Goal: Communication & Community: Answer question/provide support

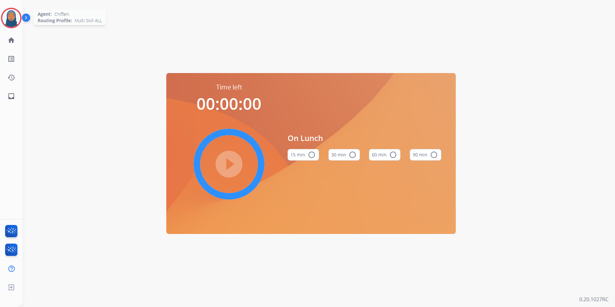
click at [14, 19] on img at bounding box center [11, 18] width 18 height 18
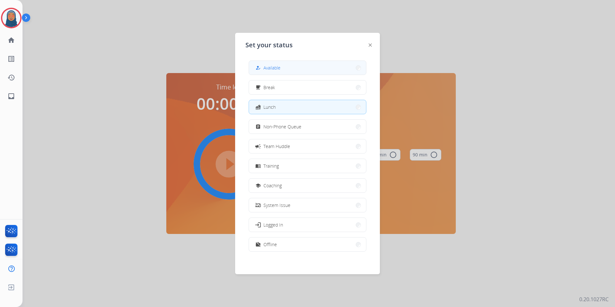
click at [292, 70] on button "how_to_reg Available" at bounding box center [307, 68] width 117 height 14
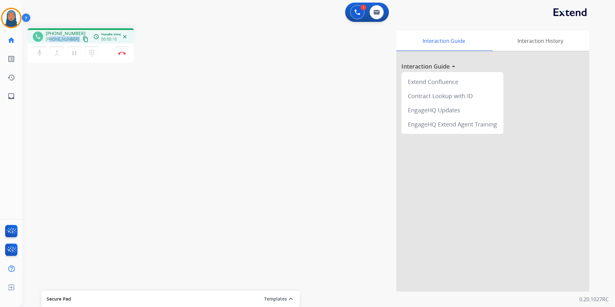
drag, startPoint x: 56, startPoint y: 39, endPoint x: 50, endPoint y: 39, distance: 5.8
click at [50, 39] on div "+14257606430 content_copy" at bounding box center [68, 39] width 44 height 8
click at [121, 55] on button "Disconnect" at bounding box center [122, 53] width 14 height 14
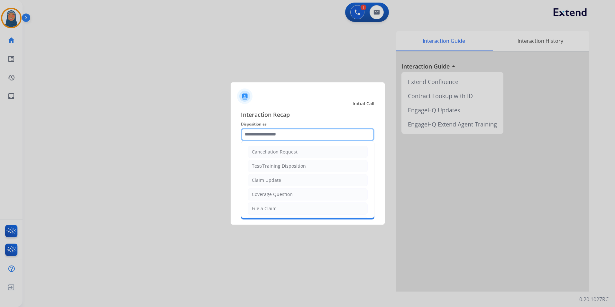
click at [281, 135] on input "text" at bounding box center [308, 134] width 134 height 13
drag, startPoint x: 274, startPoint y: 193, endPoint x: 275, endPoint y: 183, distance: 10.7
click at [274, 192] on li "Other" at bounding box center [308, 193] width 120 height 12
type input "*****"
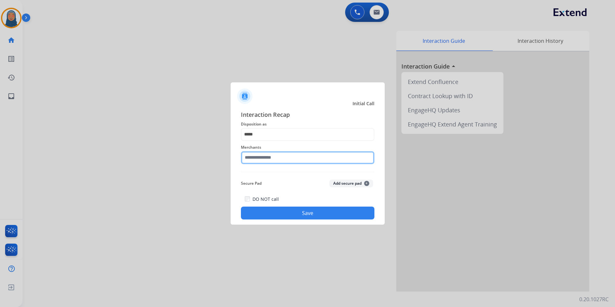
click at [286, 157] on input "text" at bounding box center [308, 157] width 134 height 13
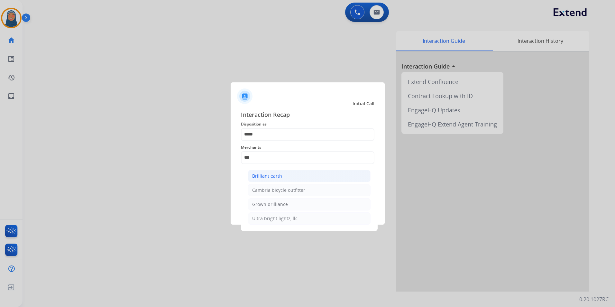
click at [290, 179] on li "Brilliant earth" at bounding box center [309, 176] width 123 height 12
type input "**********"
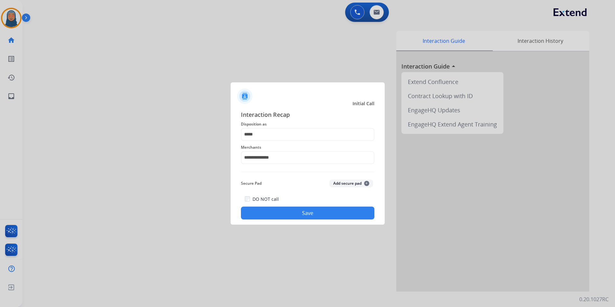
click at [325, 217] on button "Save" at bounding box center [308, 213] width 134 height 13
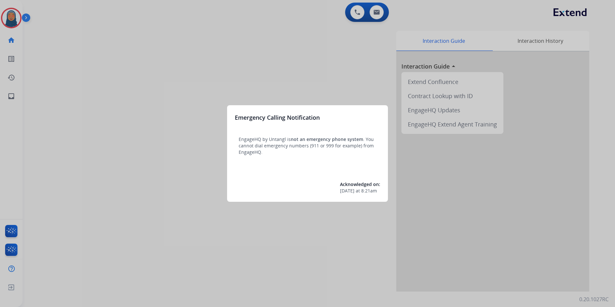
click at [144, 107] on div at bounding box center [307, 153] width 615 height 307
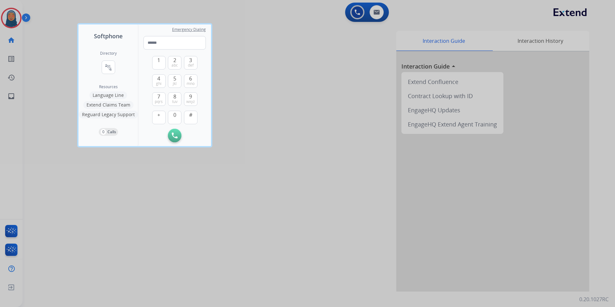
click at [39, 57] on div at bounding box center [307, 153] width 615 height 307
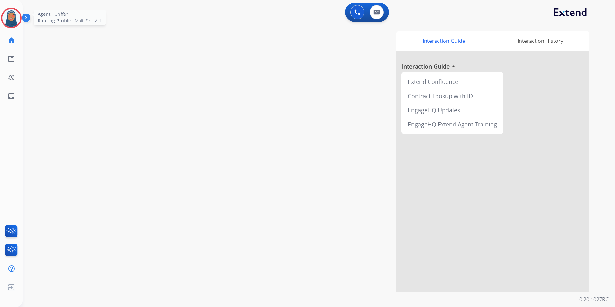
click at [12, 20] on img at bounding box center [11, 18] width 18 height 18
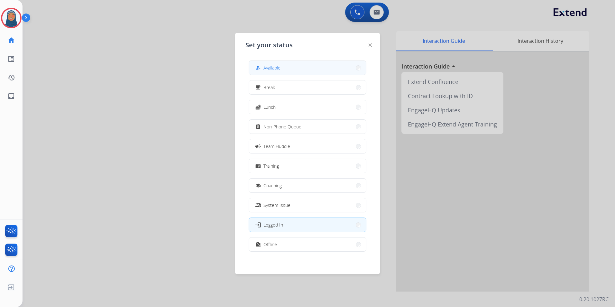
click at [278, 72] on button "how_to_reg Available" at bounding box center [307, 68] width 117 height 14
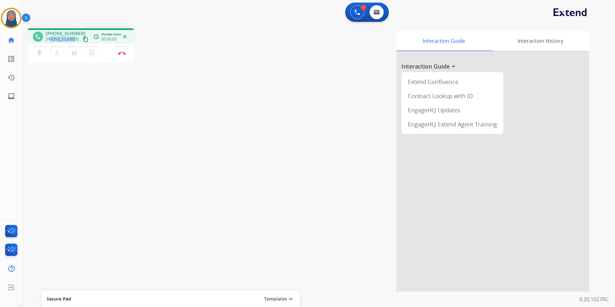
drag, startPoint x: 72, startPoint y: 41, endPoint x: 51, endPoint y: 40, distance: 20.9
click at [51, 40] on span "+13108173579" at bounding box center [62, 39] width 33 height 5
copy span "3108173579"
click at [123, 55] on button "Disconnect" at bounding box center [122, 53] width 14 height 14
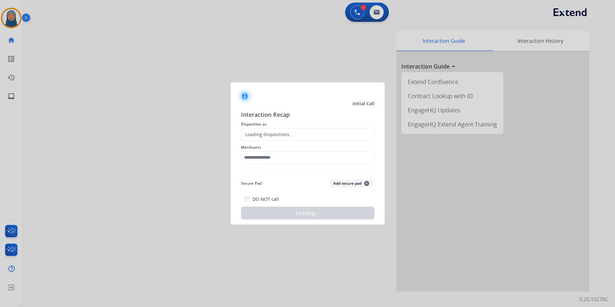
click at [290, 135] on div "Loading dispositions..." at bounding box center [267, 134] width 52 height 6
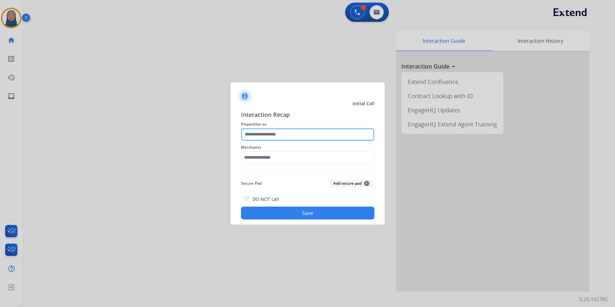
click at [273, 134] on input "text" at bounding box center [308, 134] width 134 height 13
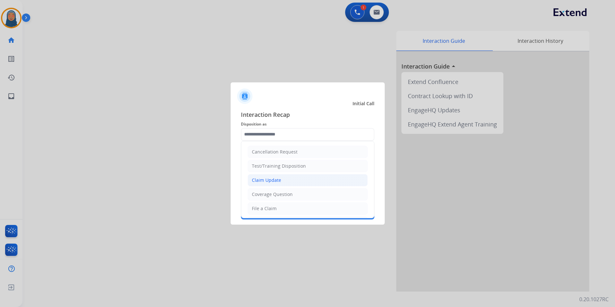
click at [272, 180] on div "Claim Update" at bounding box center [266, 180] width 29 height 6
type input "**********"
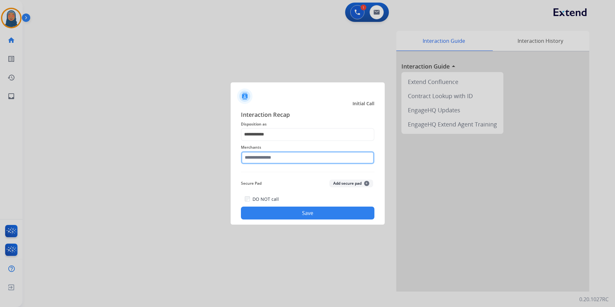
click at [267, 157] on input "text" at bounding box center [308, 157] width 134 height 13
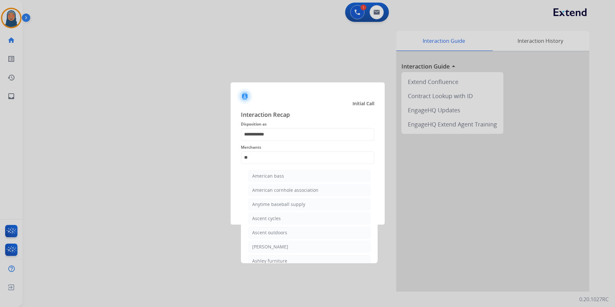
click at [279, 247] on div "Ashley - Reguard" at bounding box center [270, 247] width 36 height 6
type input "**********"
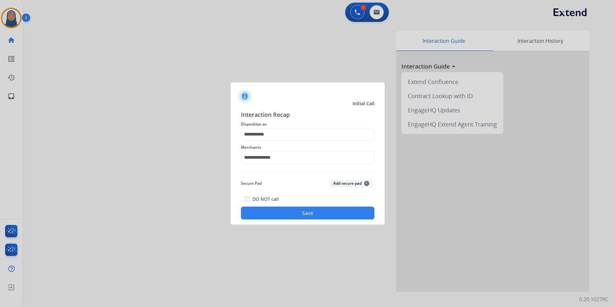
click at [312, 213] on button "Save" at bounding box center [308, 213] width 134 height 13
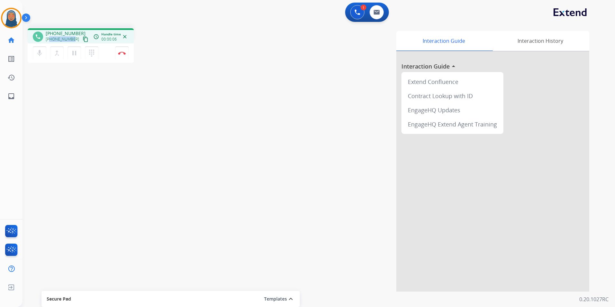
drag, startPoint x: 73, startPoint y: 37, endPoint x: 50, endPoint y: 39, distance: 22.9
click at [50, 39] on div "+15043438734 content_copy" at bounding box center [68, 39] width 44 height 8
copy span "5043438734"
click at [125, 56] on button "Disconnect" at bounding box center [122, 53] width 14 height 14
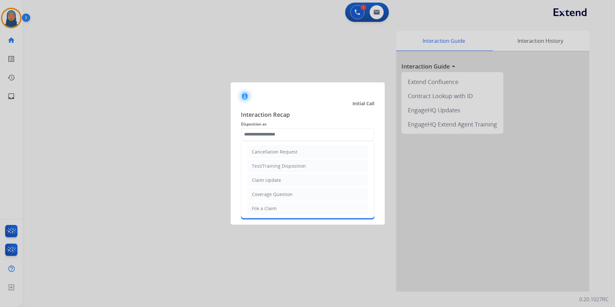
click at [267, 133] on input "text" at bounding box center [308, 134] width 134 height 13
drag, startPoint x: 265, startPoint y: 194, endPoint x: 263, endPoint y: 168, distance: 26.4
click at [265, 191] on li "Other" at bounding box center [308, 193] width 120 height 12
type input "*****"
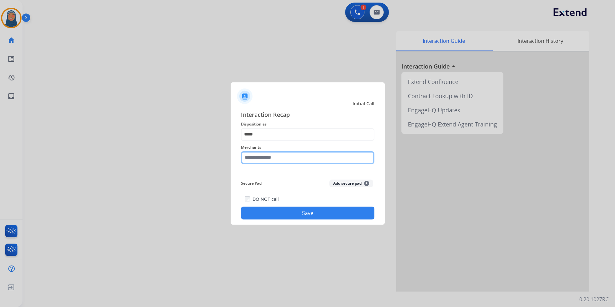
click at [265, 158] on input "text" at bounding box center [308, 157] width 134 height 13
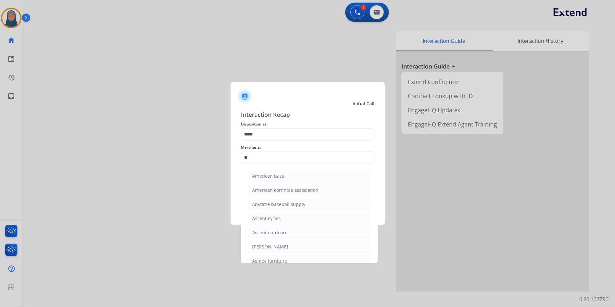
click at [277, 261] on div "Ashley furniture" at bounding box center [269, 261] width 35 height 6
type input "**********"
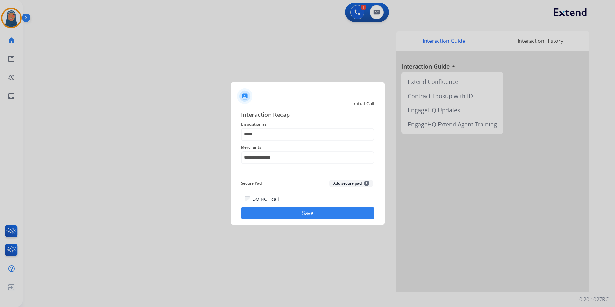
click at [306, 215] on button "Save" at bounding box center [308, 213] width 134 height 13
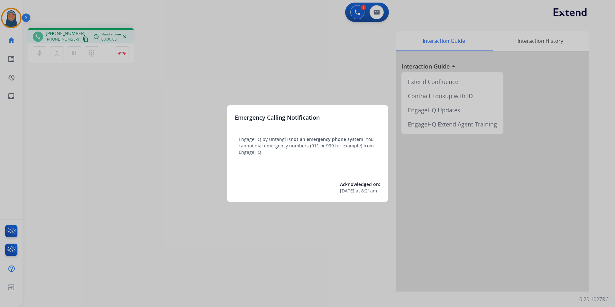
click at [159, 157] on div at bounding box center [307, 153] width 615 height 307
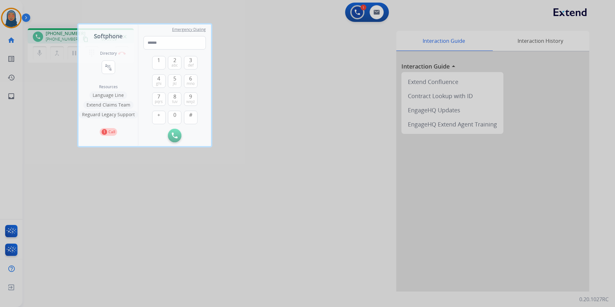
drag, startPoint x: 125, startPoint y: 190, endPoint x: 124, endPoint y: 184, distance: 5.9
click at [125, 188] on div at bounding box center [307, 153] width 615 height 307
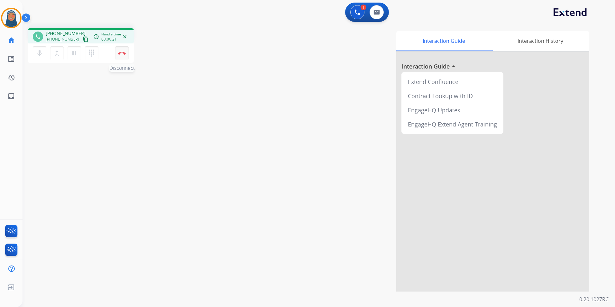
click at [120, 54] on img at bounding box center [122, 52] width 8 height 3
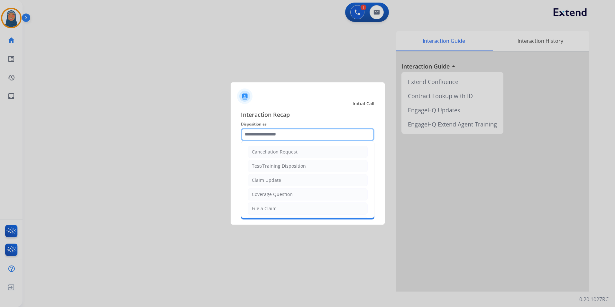
drag, startPoint x: 277, startPoint y: 133, endPoint x: 256, endPoint y: 133, distance: 21.9
click at [277, 133] on input "text" at bounding box center [308, 134] width 134 height 13
click at [269, 191] on li "Other" at bounding box center [308, 193] width 120 height 12
type input "*****"
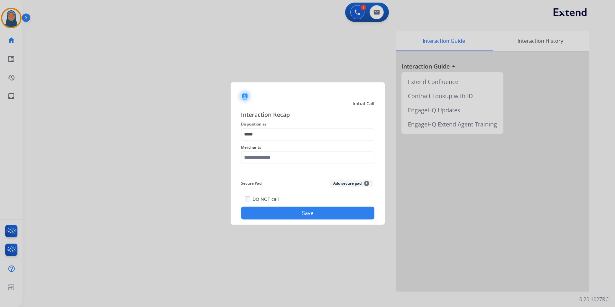
click at [284, 150] on span "Merchants" at bounding box center [308, 148] width 134 height 8
click at [284, 156] on input "text" at bounding box center [308, 157] width 134 height 13
click at [274, 178] on li "Not found" at bounding box center [309, 176] width 123 height 12
type input "*********"
click at [314, 213] on button "Save" at bounding box center [308, 213] width 134 height 13
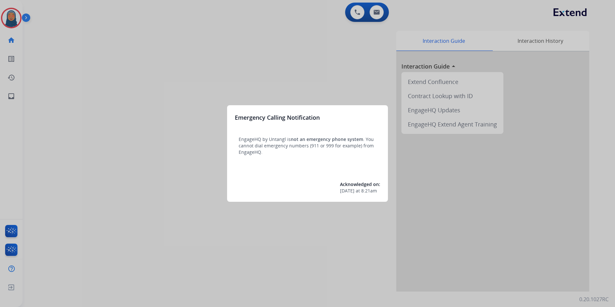
click at [66, 47] on div at bounding box center [307, 153] width 615 height 307
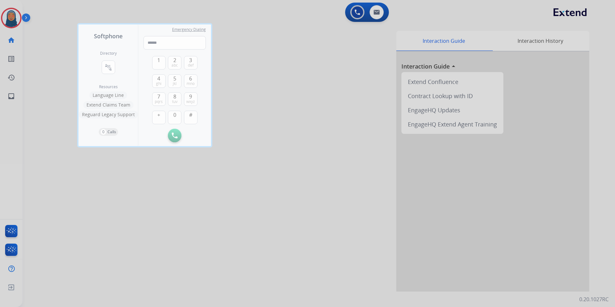
click at [34, 79] on div at bounding box center [307, 153] width 615 height 307
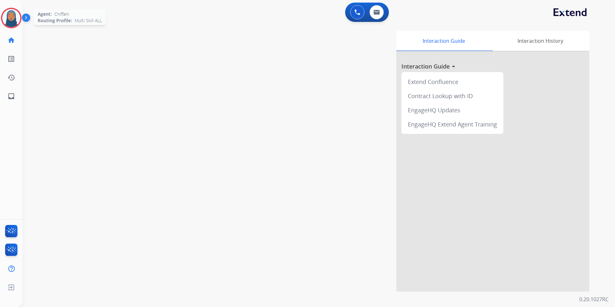
click at [10, 19] on img at bounding box center [11, 18] width 18 height 18
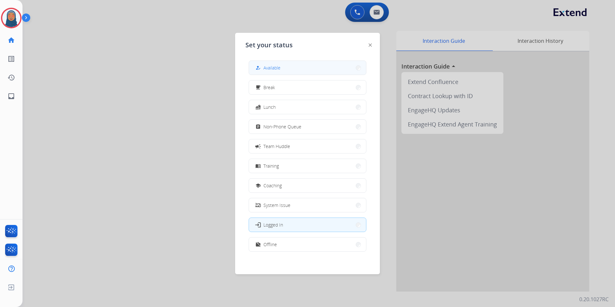
click at [290, 68] on button "how_to_reg Available" at bounding box center [307, 68] width 117 height 14
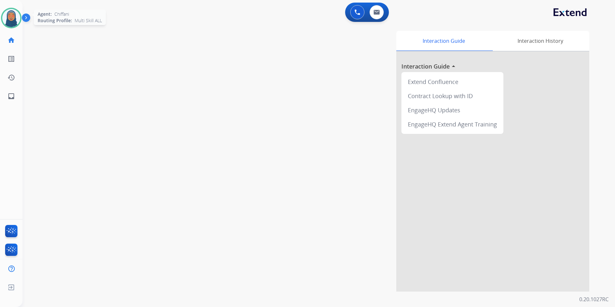
click at [18, 18] on img at bounding box center [11, 18] width 18 height 18
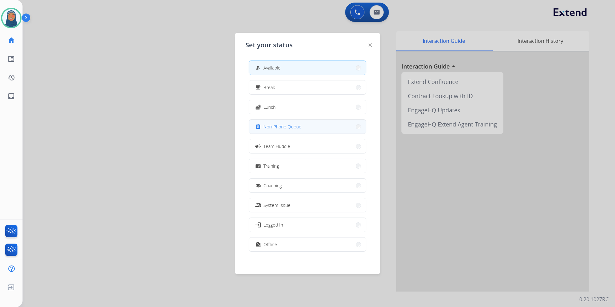
click at [285, 126] on span "Non-Phone Queue" at bounding box center [283, 126] width 38 height 7
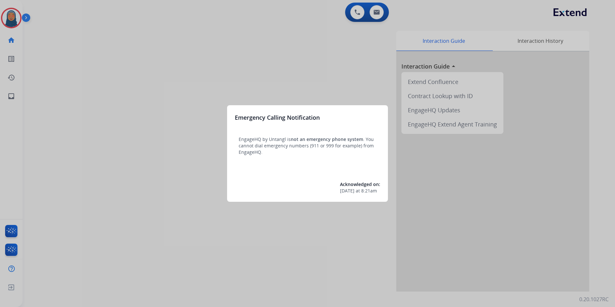
click at [13, 20] on div at bounding box center [307, 153] width 615 height 307
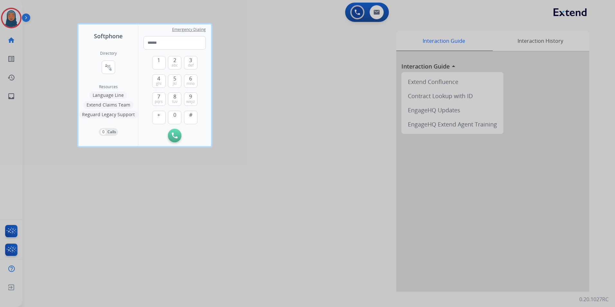
click at [13, 20] on div at bounding box center [307, 153] width 615 height 307
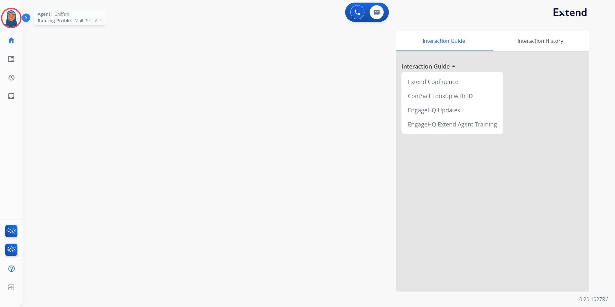
click at [18, 19] on img at bounding box center [11, 18] width 18 height 18
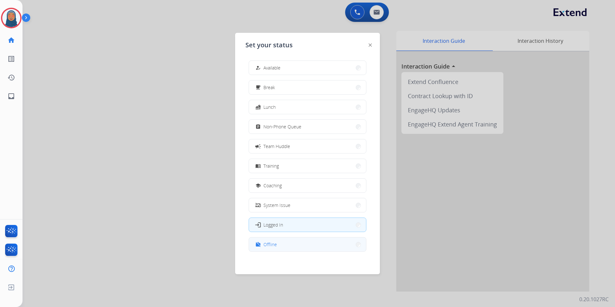
click at [293, 245] on button "work_off Offline" at bounding box center [307, 244] width 117 height 14
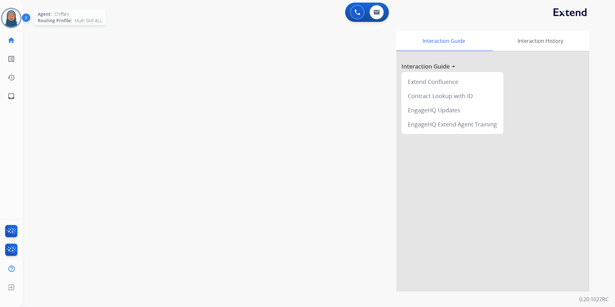
click at [13, 21] on img at bounding box center [11, 18] width 18 height 18
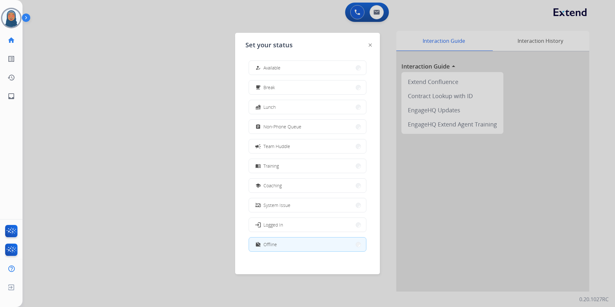
click at [273, 73] on button "how_to_reg Available" at bounding box center [307, 68] width 117 height 14
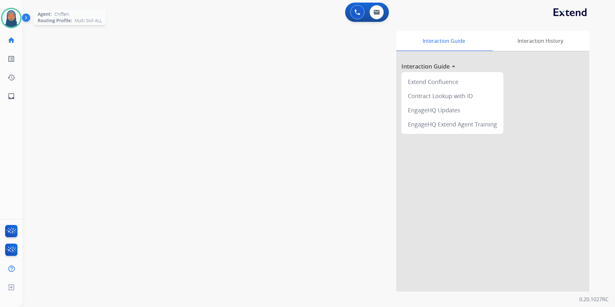
click at [10, 20] on img at bounding box center [11, 18] width 18 height 18
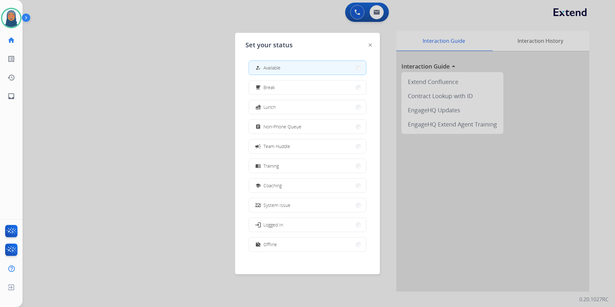
click at [318, 149] on button "campaign Team Huddle" at bounding box center [307, 146] width 117 height 14
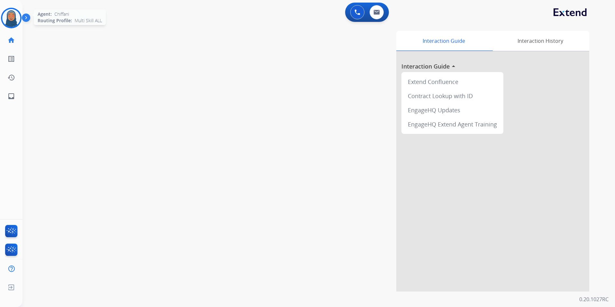
click at [7, 16] on img at bounding box center [11, 18] width 18 height 18
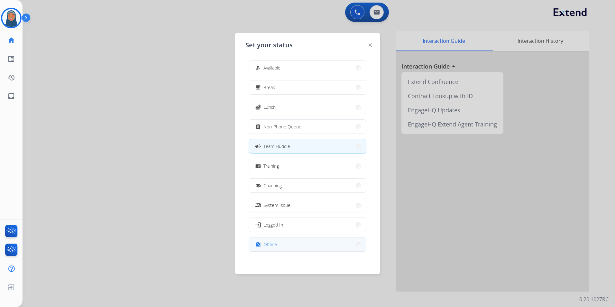
click at [303, 241] on button "work_off Offline" at bounding box center [307, 244] width 117 height 14
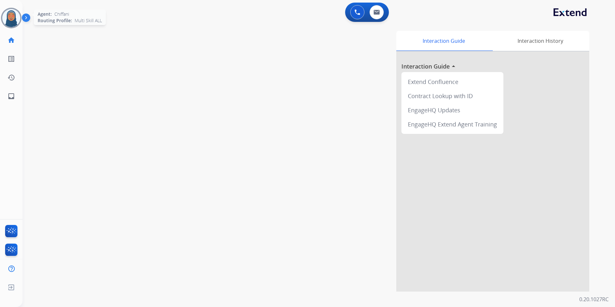
click at [14, 22] on img at bounding box center [11, 18] width 18 height 18
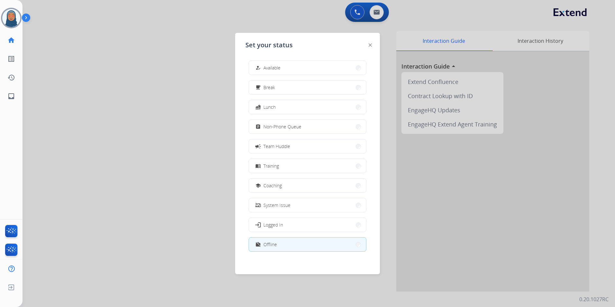
click at [327, 72] on button "how_to_reg Available" at bounding box center [307, 68] width 117 height 14
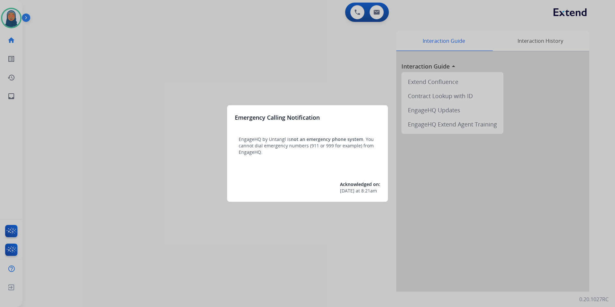
click at [78, 56] on div at bounding box center [307, 153] width 615 height 307
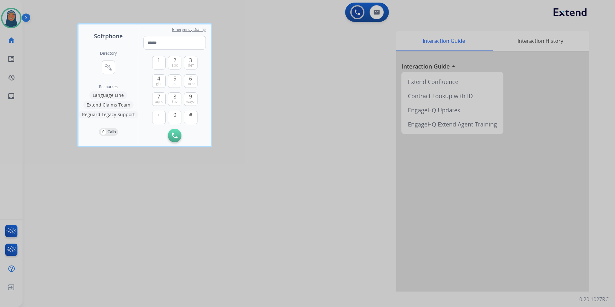
click at [33, 66] on div at bounding box center [307, 153] width 615 height 307
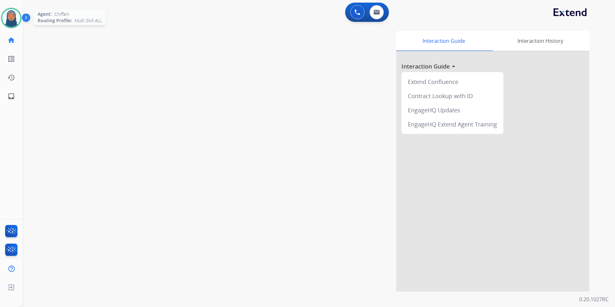
click at [14, 20] on img at bounding box center [11, 18] width 18 height 18
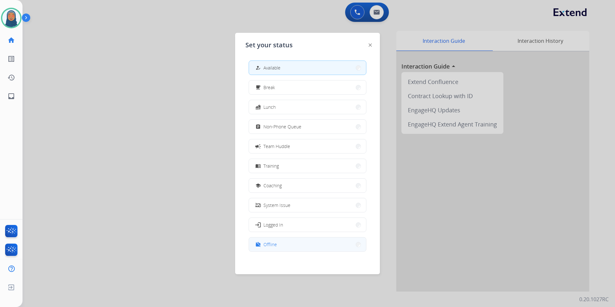
click at [274, 245] on span "Offline" at bounding box center [271, 244] width 14 height 7
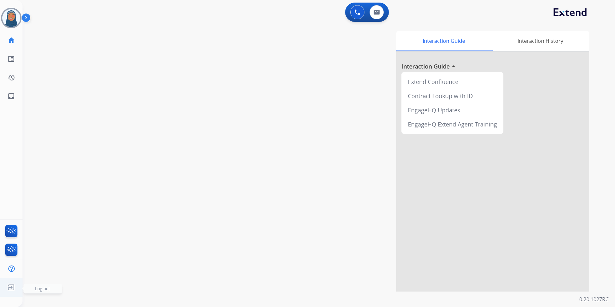
click at [10, 287] on img at bounding box center [11, 287] width 12 height 12
click at [45, 289] on span "Log out" at bounding box center [42, 288] width 15 height 6
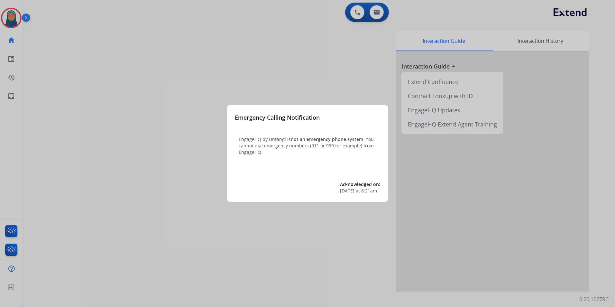
click at [13, 15] on div at bounding box center [307, 153] width 615 height 307
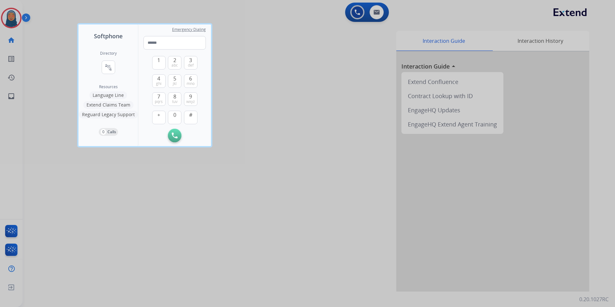
click at [13, 15] on div at bounding box center [307, 153] width 615 height 307
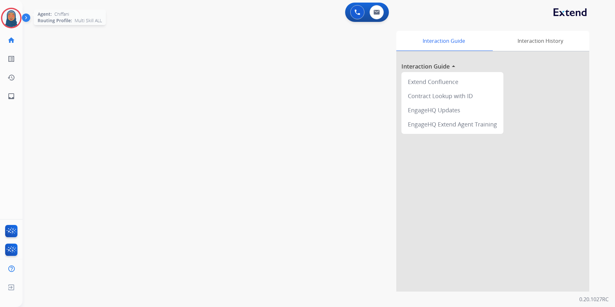
click at [12, 15] on img at bounding box center [11, 18] width 18 height 18
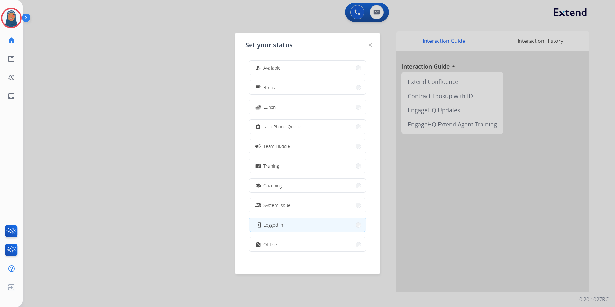
drag, startPoint x: 275, startPoint y: 68, endPoint x: 275, endPoint y: 64, distance: 4.5
click at [275, 66] on span "Available" at bounding box center [272, 67] width 17 height 7
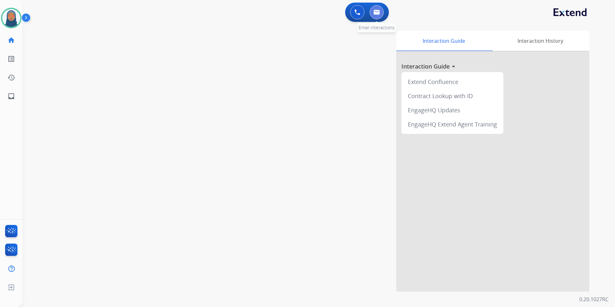
click at [379, 15] on button at bounding box center [377, 12] width 14 height 14
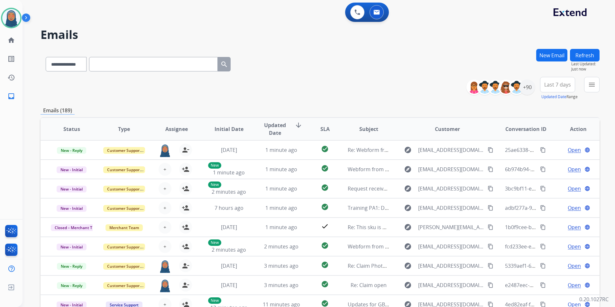
click at [550, 56] on button "New Email" at bounding box center [551, 55] width 31 height 13
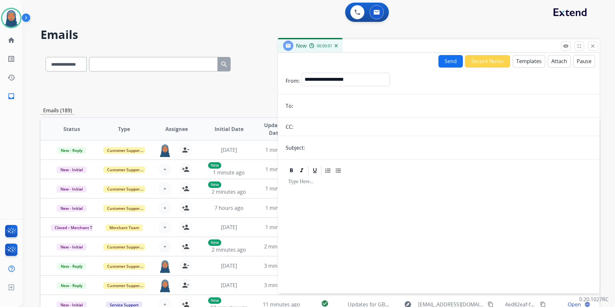
paste input "**********"
type input "**********"
click at [321, 80] on select "**********" at bounding box center [346, 79] width 88 height 13
select select "**********"
click at [302, 73] on select "**********" at bounding box center [346, 79] width 88 height 13
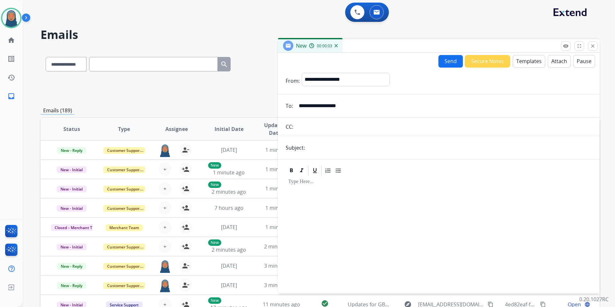
click at [329, 150] on input "text" at bounding box center [449, 147] width 285 height 13
type input "**********"
click at [312, 202] on div at bounding box center [439, 231] width 306 height 110
click at [524, 61] on button "Templates" at bounding box center [529, 61] width 33 height 13
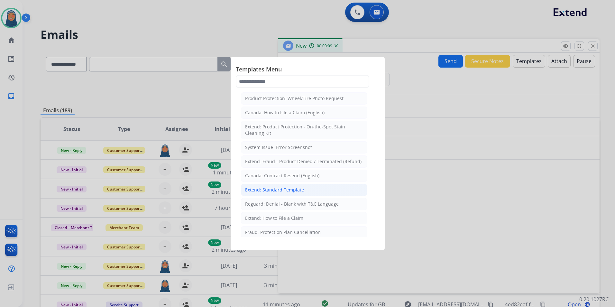
click at [309, 190] on li "Extend: Standard Template" at bounding box center [304, 190] width 126 height 12
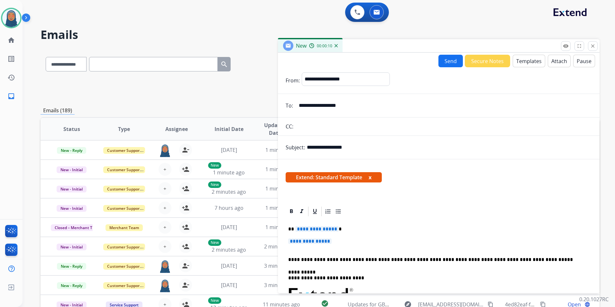
click at [318, 231] on span "**********" at bounding box center [316, 228] width 43 height 5
click at [310, 230] on span "**********" at bounding box center [316, 228] width 43 height 5
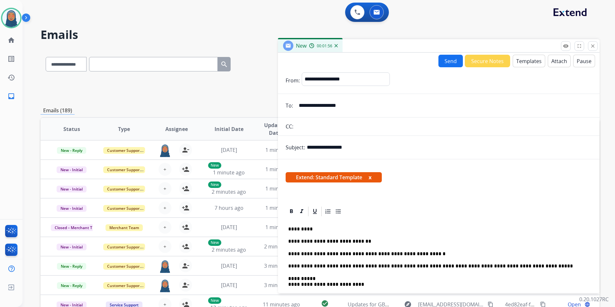
click at [446, 58] on button "Send" at bounding box center [451, 61] width 24 height 13
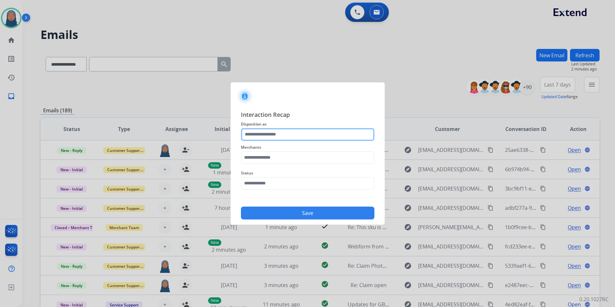
click at [276, 132] on input "text" at bounding box center [308, 134] width 134 height 13
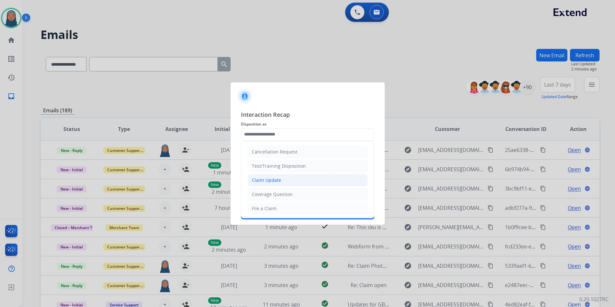
click at [274, 182] on div "Claim Update" at bounding box center [266, 180] width 29 height 6
type input "**********"
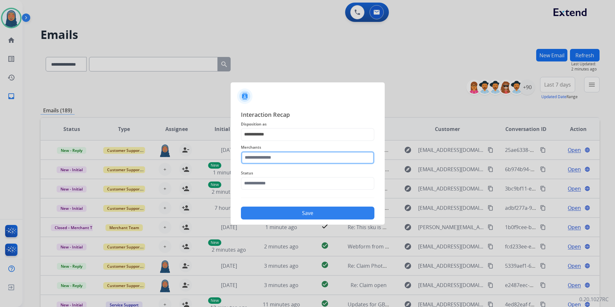
click at [277, 155] on input "text" at bounding box center [308, 157] width 134 height 13
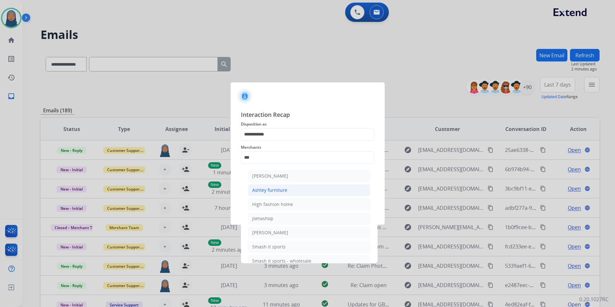
click at [272, 191] on div "Ashley furniture" at bounding box center [269, 190] width 35 height 6
type input "**********"
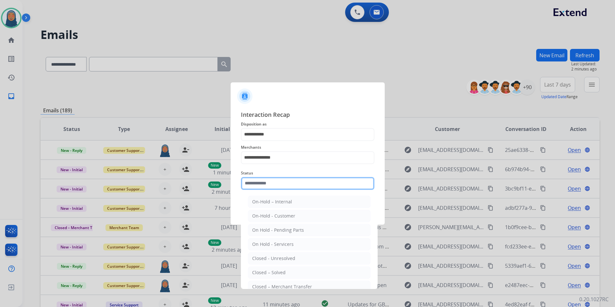
click at [274, 184] on input "text" at bounding box center [308, 183] width 134 height 13
click at [289, 273] on li "Closed – Solved" at bounding box center [309, 272] width 123 height 12
type input "**********"
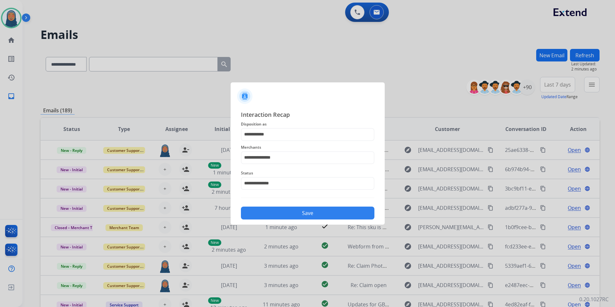
click at [307, 215] on button "Save" at bounding box center [308, 213] width 134 height 13
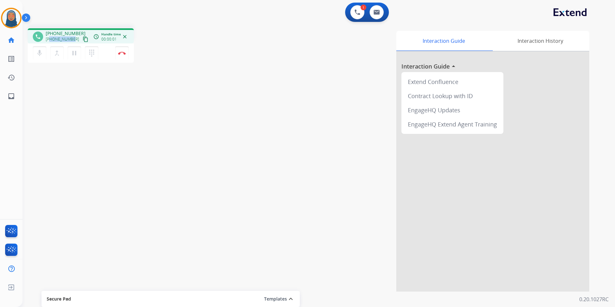
drag, startPoint x: 73, startPoint y: 41, endPoint x: 50, endPoint y: 40, distance: 22.5
click at [50, 40] on div "+18587317778 content_copy" at bounding box center [68, 39] width 44 height 8
copy span "8587317778"
click at [120, 52] on img at bounding box center [122, 52] width 8 height 3
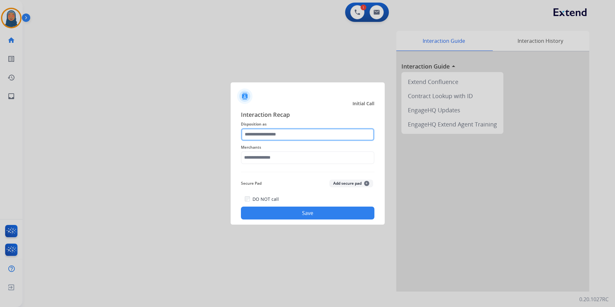
drag, startPoint x: 282, startPoint y: 135, endPoint x: 278, endPoint y: 133, distance: 3.9
click at [282, 134] on input "text" at bounding box center [308, 134] width 134 height 13
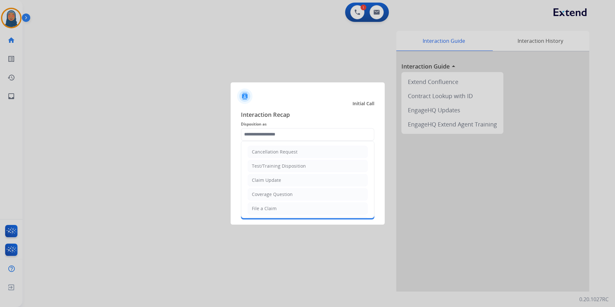
drag, startPoint x: 285, startPoint y: 196, endPoint x: 284, endPoint y: 190, distance: 6.9
click at [285, 194] on div "Coverage Question" at bounding box center [272, 194] width 41 height 6
type input "**********"
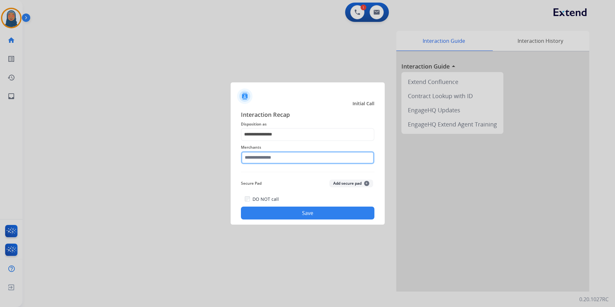
click at [281, 163] on input "text" at bounding box center [308, 157] width 134 height 13
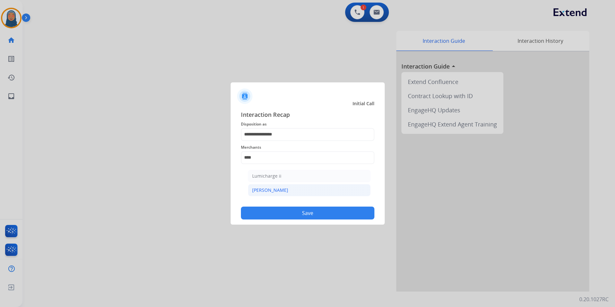
drag, startPoint x: 261, startPoint y: 193, endPoint x: 270, endPoint y: 195, distance: 9.2
click at [261, 193] on div "Michaels" at bounding box center [270, 190] width 36 height 6
type input "********"
click at [297, 211] on button "Save" at bounding box center [308, 213] width 134 height 13
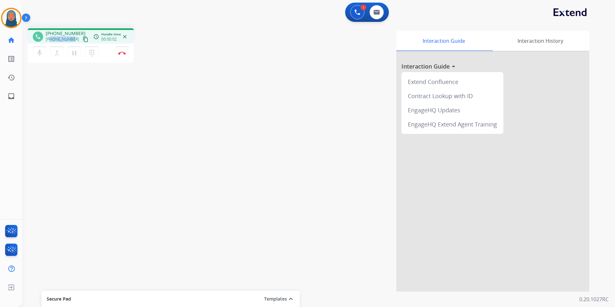
drag, startPoint x: 72, startPoint y: 40, endPoint x: 51, endPoint y: 41, distance: 21.6
click at [51, 41] on span "+18582434144" at bounding box center [62, 39] width 33 height 5
copy span "8582434144"
click at [123, 51] on button "Disconnect" at bounding box center [122, 53] width 14 height 14
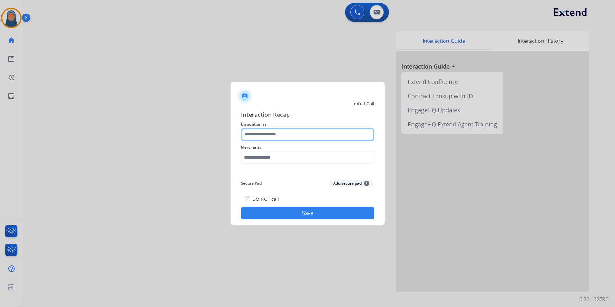
click at [268, 136] on input "text" at bounding box center [308, 134] width 134 height 13
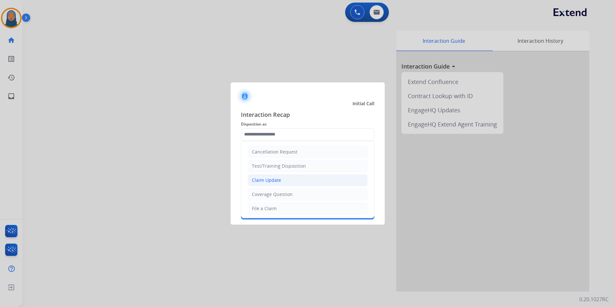
drag, startPoint x: 278, startPoint y: 179, endPoint x: 277, endPoint y: 164, distance: 15.5
click at [278, 179] on div "Claim Update" at bounding box center [266, 180] width 29 height 6
type input "**********"
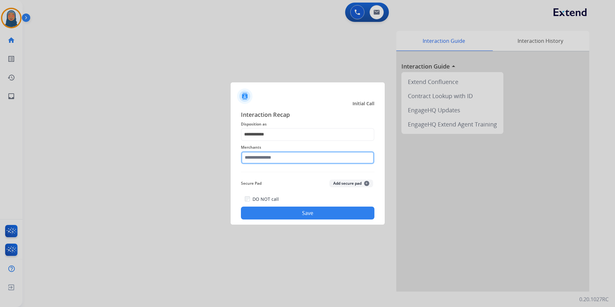
click at [277, 157] on input "text" at bounding box center [308, 157] width 134 height 13
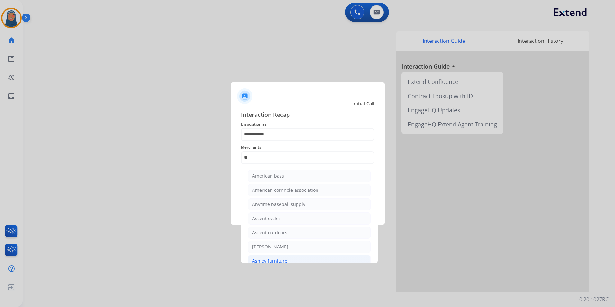
click at [270, 260] on div "Ashley furniture" at bounding box center [269, 261] width 35 height 6
type input "**********"
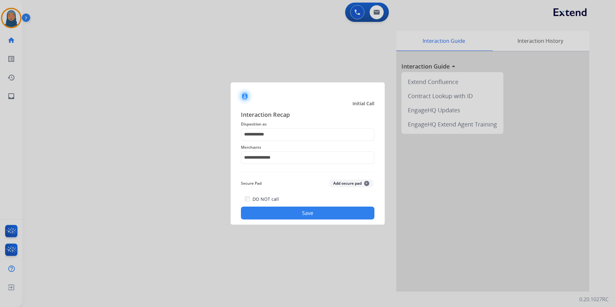
click at [298, 216] on button "Save" at bounding box center [308, 213] width 134 height 13
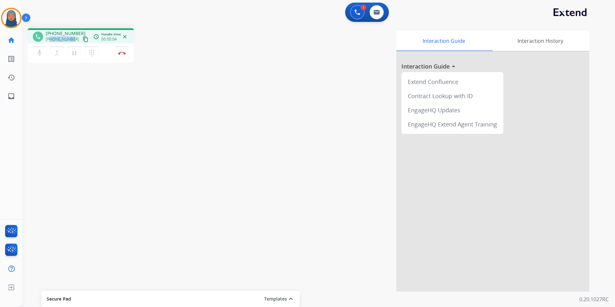
drag, startPoint x: 72, startPoint y: 40, endPoint x: 51, endPoint y: 40, distance: 21.9
click at [51, 40] on div "+18582434144 content_copy" at bounding box center [68, 39] width 44 height 8
copy span "8582434144"
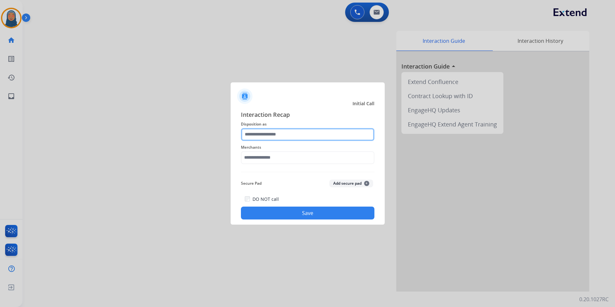
click at [290, 133] on input "text" at bounding box center [308, 134] width 134 height 13
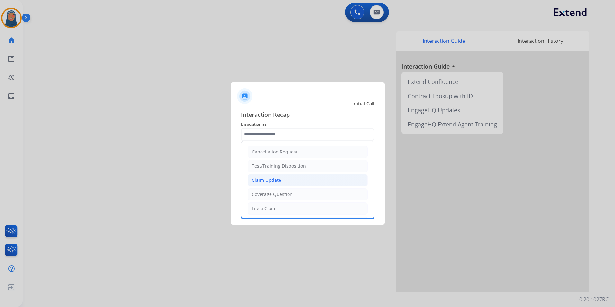
click at [276, 180] on div "Claim Update" at bounding box center [266, 180] width 29 height 6
type input "**********"
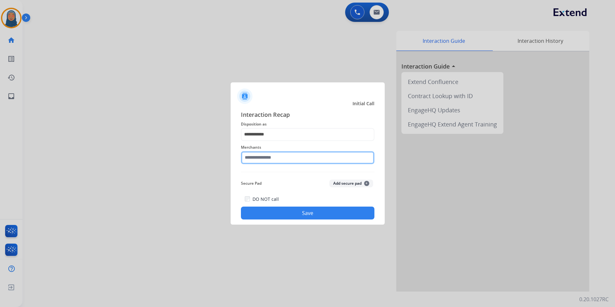
click at [284, 158] on input "text" at bounding box center [308, 157] width 134 height 13
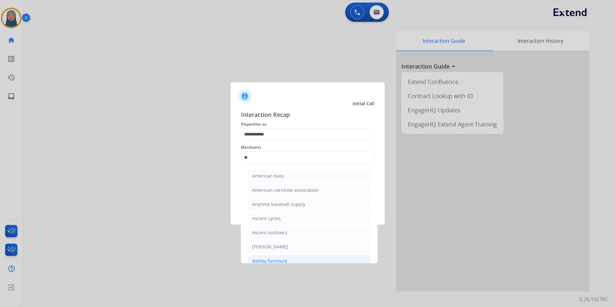
click at [288, 258] on li "Ashley furniture" at bounding box center [309, 261] width 123 height 12
type input "**********"
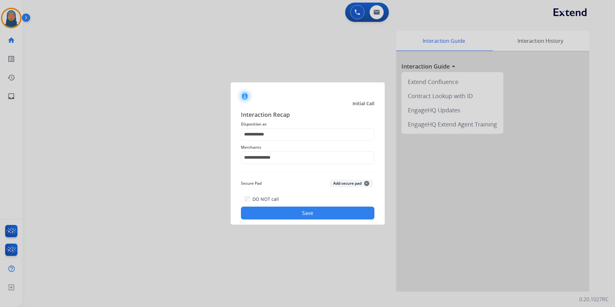
click at [309, 214] on button "Save" at bounding box center [308, 213] width 134 height 13
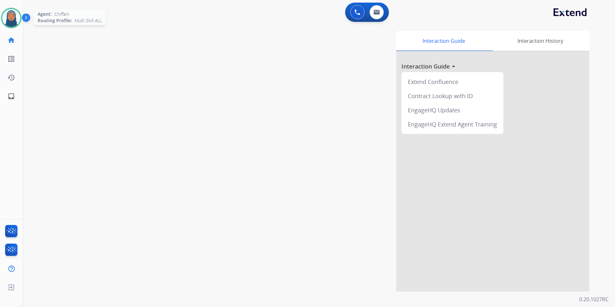
click at [6, 19] on img at bounding box center [11, 18] width 18 height 18
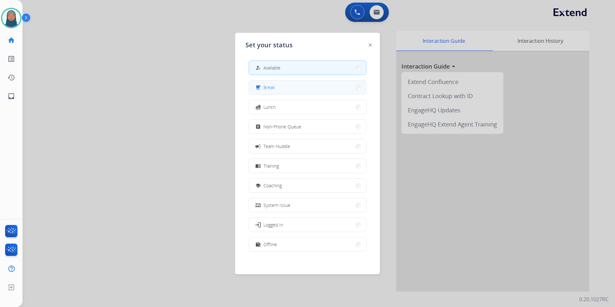
click at [305, 90] on button "free_breakfast Break" at bounding box center [307, 87] width 117 height 14
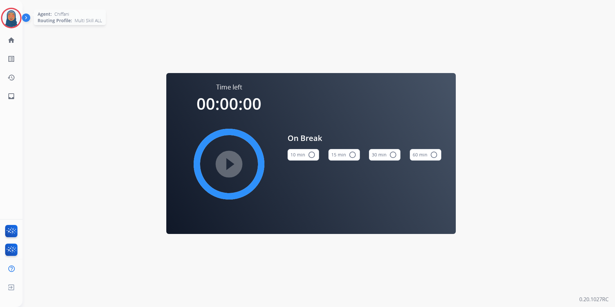
click at [15, 18] on img at bounding box center [11, 18] width 18 height 18
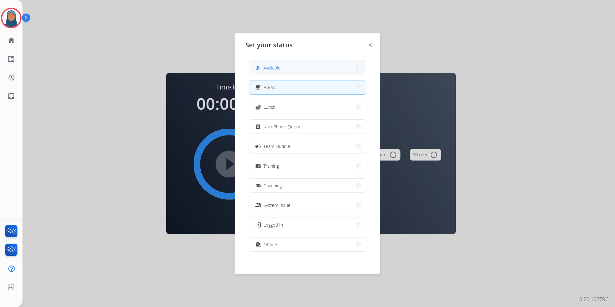
click at [271, 68] on span "Available" at bounding box center [272, 67] width 17 height 7
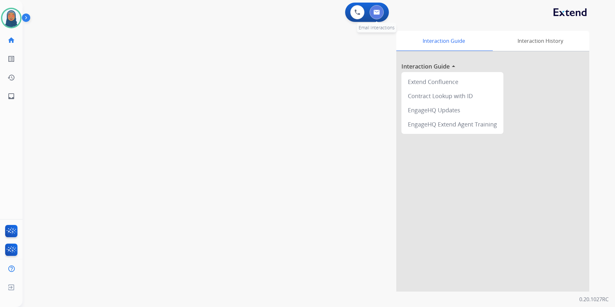
click at [377, 14] on img at bounding box center [377, 12] width 6 height 5
select select "**********"
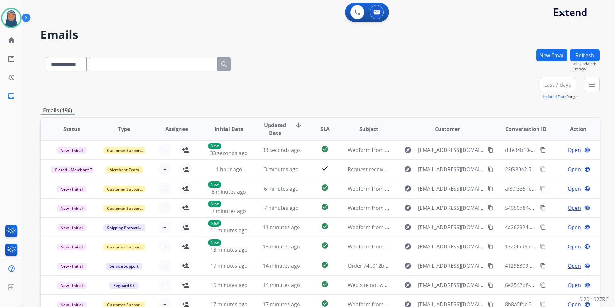
click at [544, 55] on button "New Email" at bounding box center [551, 55] width 31 height 13
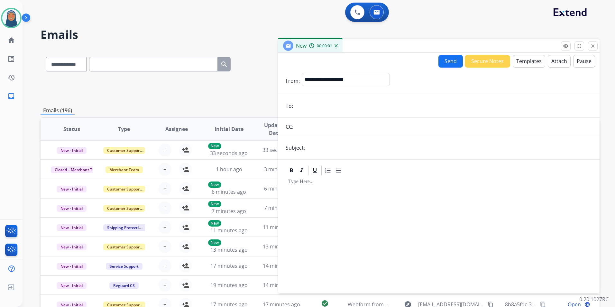
click at [314, 110] on input "email" at bounding box center [443, 105] width 297 height 13
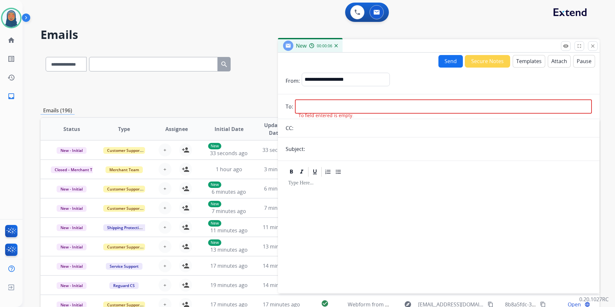
paste input "**********"
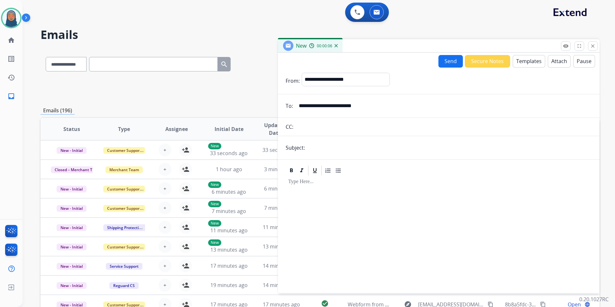
type input "**********"
click at [336, 78] on select "**********" at bounding box center [346, 79] width 88 height 13
select select "**********"
click at [302, 73] on select "**********" at bounding box center [346, 79] width 88 height 13
click at [330, 148] on input "text" at bounding box center [449, 147] width 285 height 13
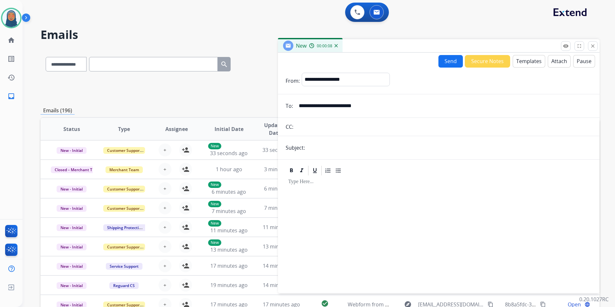
drag, startPoint x: 304, startPoint y: 231, endPoint x: 303, endPoint y: 188, distance: 43.8
click at [304, 231] on div at bounding box center [439, 231] width 306 height 110
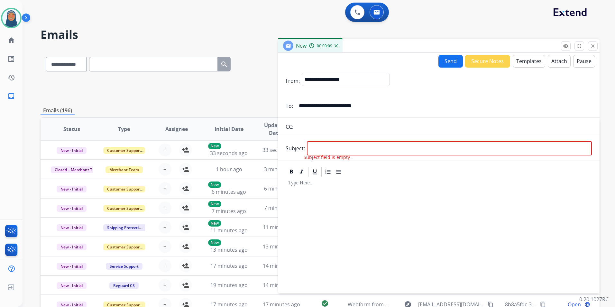
click at [523, 60] on button "Templates" at bounding box center [529, 61] width 33 height 13
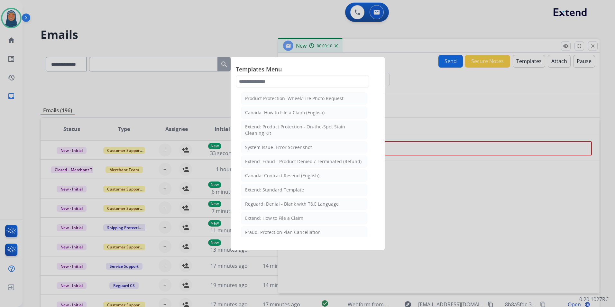
click at [481, 199] on div at bounding box center [307, 153] width 615 height 307
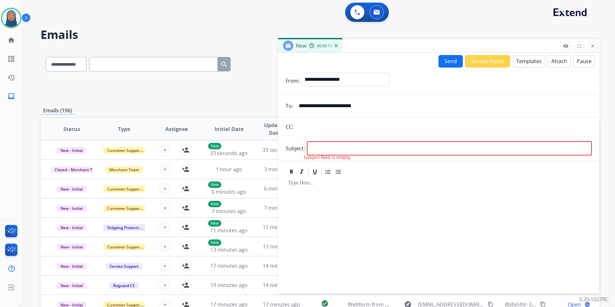
click at [476, 202] on div at bounding box center [439, 232] width 306 height 109
click at [335, 213] on div at bounding box center [439, 232] width 306 height 109
click at [521, 58] on button "Templates" at bounding box center [529, 61] width 33 height 13
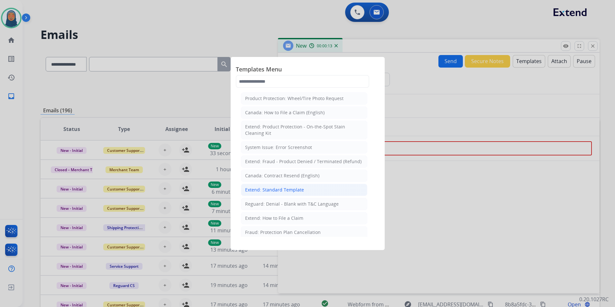
click at [275, 187] on div "Extend: Standard Template" at bounding box center [274, 190] width 59 height 6
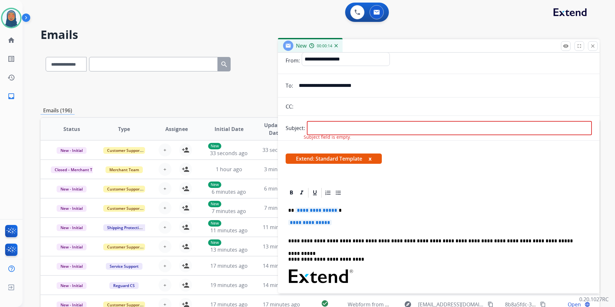
scroll to position [97, 0]
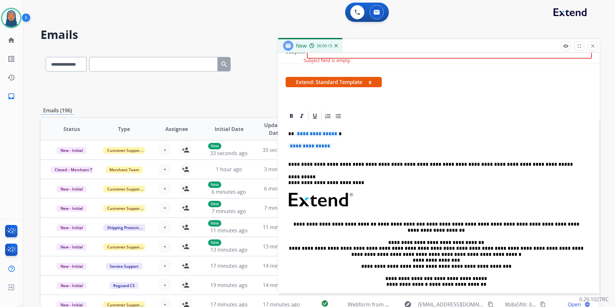
click at [318, 135] on span "**********" at bounding box center [316, 133] width 43 height 5
drag, startPoint x: 319, startPoint y: 135, endPoint x: 314, endPoint y: 135, distance: 4.8
click at [314, 135] on span "**********" at bounding box center [316, 133] width 43 height 5
paste div
click at [316, 147] on span "**********" at bounding box center [309, 145] width 43 height 5
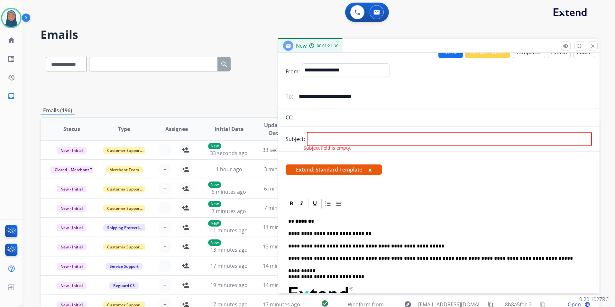
scroll to position [0, 0]
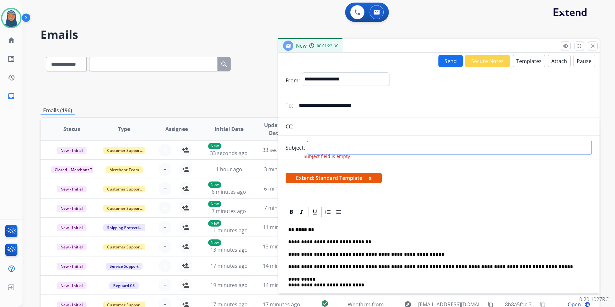
click at [335, 145] on input "text" at bounding box center [449, 148] width 285 height 14
type input "**********"
click at [445, 61] on button "Send" at bounding box center [451, 61] width 24 height 13
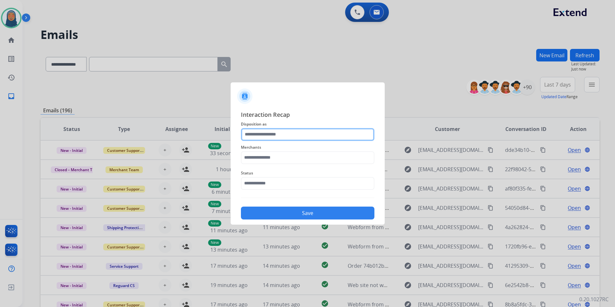
click at [322, 135] on input "text" at bounding box center [308, 134] width 134 height 13
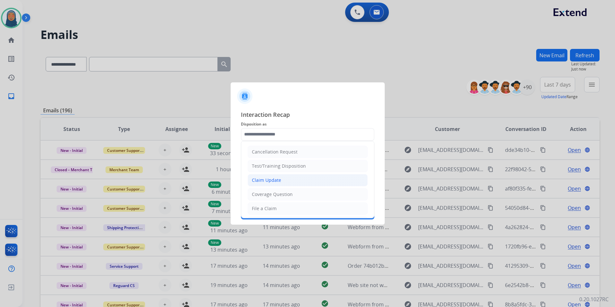
drag, startPoint x: 283, startPoint y: 180, endPoint x: 281, endPoint y: 174, distance: 6.2
click at [283, 180] on li "Claim Update" at bounding box center [308, 180] width 120 height 12
type input "**********"
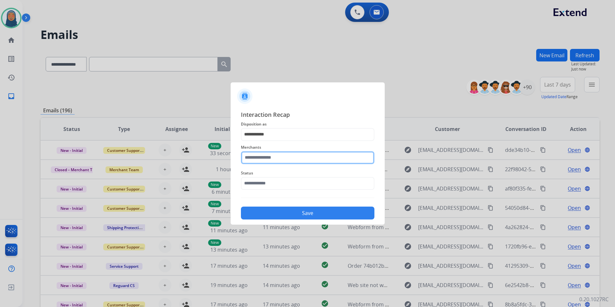
click at [281, 155] on input "text" at bounding box center [308, 157] width 134 height 13
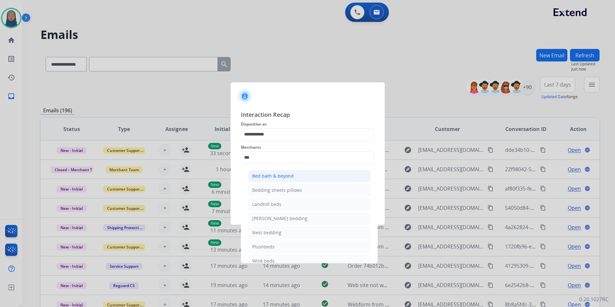
click at [280, 177] on div "Bed bath & beyond" at bounding box center [273, 176] width 42 height 6
type input "**********"
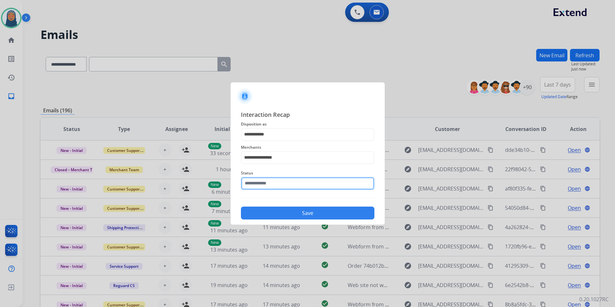
click at [283, 186] on input "text" at bounding box center [308, 183] width 134 height 13
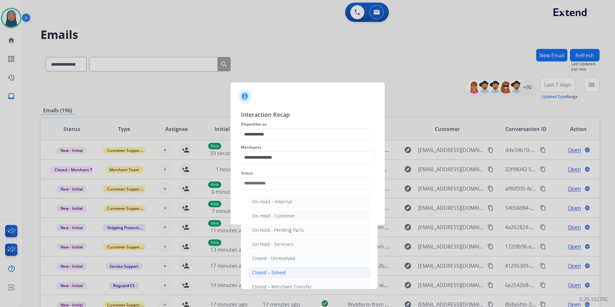
drag, startPoint x: 283, startPoint y: 276, endPoint x: 287, endPoint y: 242, distance: 34.0
click at [283, 276] on li "Closed – Solved" at bounding box center [309, 272] width 123 height 12
type input "**********"
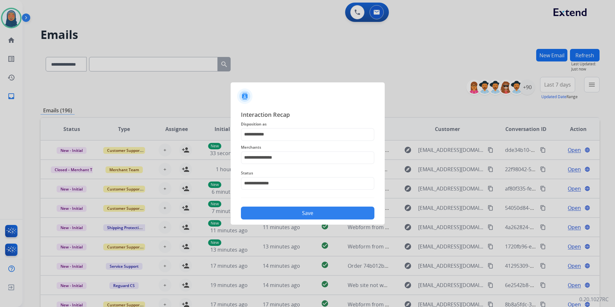
click at [289, 215] on button "Save" at bounding box center [308, 213] width 134 height 13
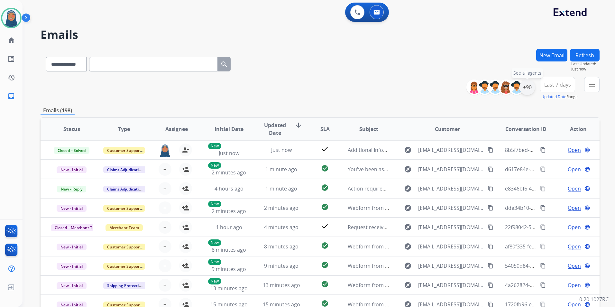
click at [525, 90] on div "+90" at bounding box center [527, 86] width 15 height 15
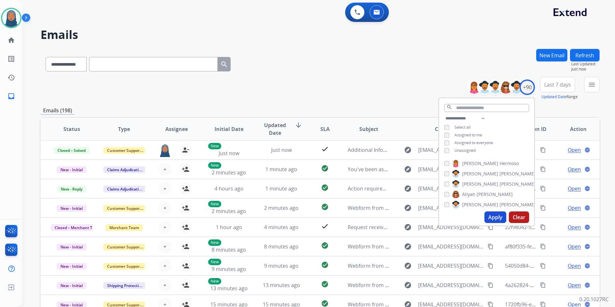
click at [488, 220] on button "Apply" at bounding box center [496, 217] width 22 height 12
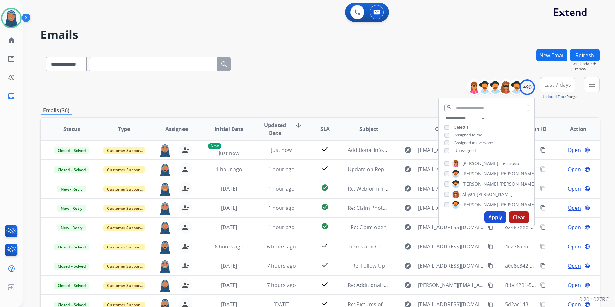
click at [312, 59] on div "**********" at bounding box center [320, 63] width 559 height 28
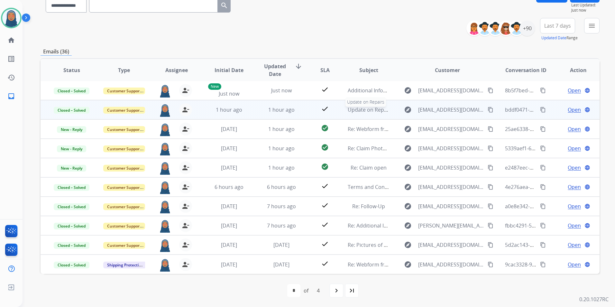
scroll to position [59, 0]
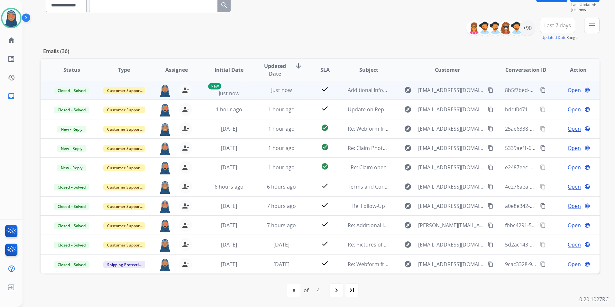
click at [571, 91] on span "Open" at bounding box center [574, 90] width 13 height 8
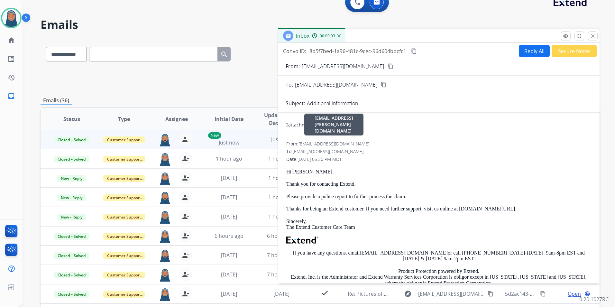
scroll to position [0, 0]
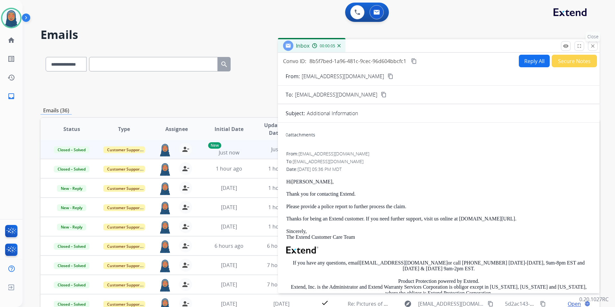
click at [592, 48] on mat-icon "close" at bounding box center [593, 46] width 6 height 6
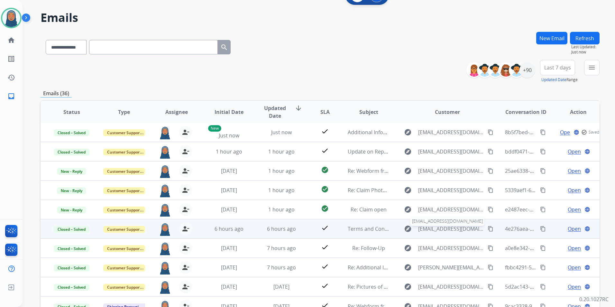
scroll to position [59, 0]
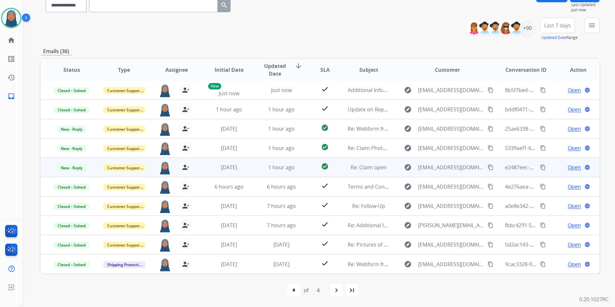
click at [574, 167] on span "Open" at bounding box center [574, 167] width 13 height 8
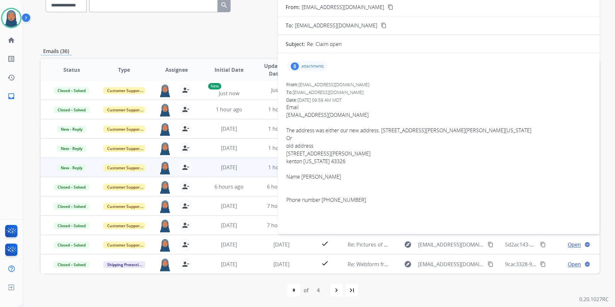
scroll to position [0, 0]
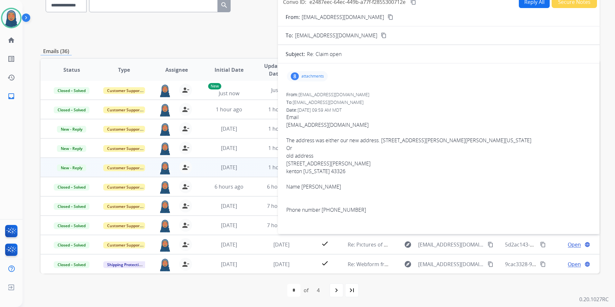
drag, startPoint x: 361, startPoint y: 124, endPoint x: 286, endPoint y: 126, distance: 74.7
click at [286, 126] on div "From: heatherpothuisje@gmail.com To: support@extend.com Date: 10/15/2025 - 09:5…" at bounding box center [439, 182] width 306 height 183
copy link "Frisianhijmadairy@hotmail.com"
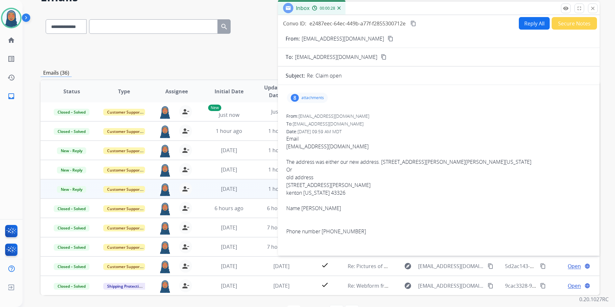
scroll to position [27, 0]
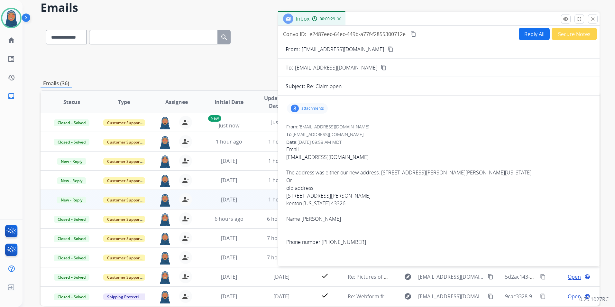
click at [304, 107] on p "attachments" at bounding box center [313, 108] width 23 height 5
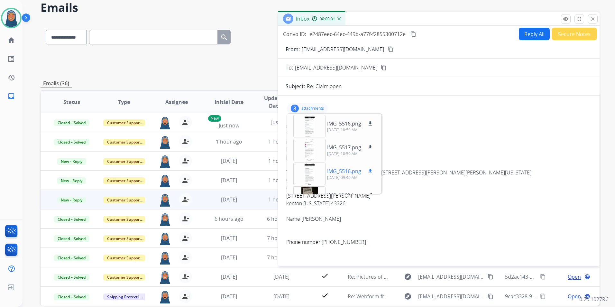
click at [346, 172] on p "IMG_5516.png" at bounding box center [344, 171] width 34 height 8
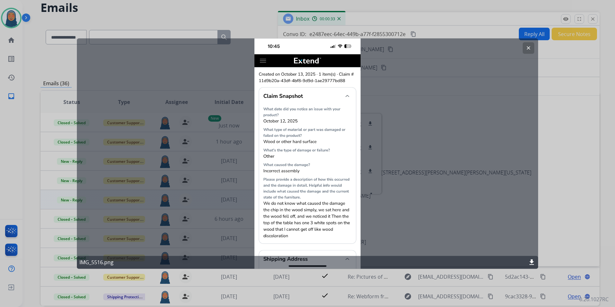
click at [525, 35] on div at bounding box center [307, 153] width 615 height 307
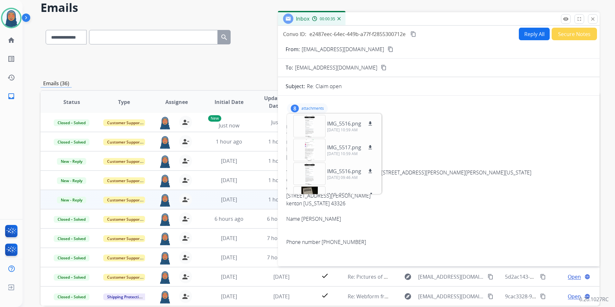
click at [527, 33] on button "Reply All" at bounding box center [534, 34] width 31 height 13
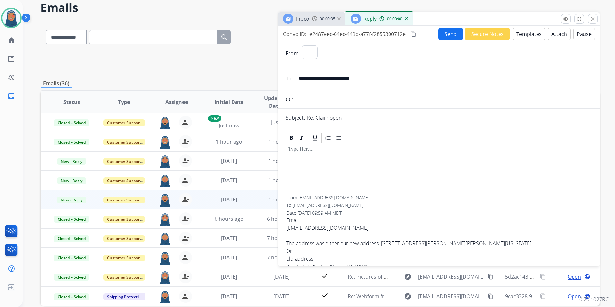
select select "**********"
click at [520, 38] on button "Templates" at bounding box center [529, 34] width 33 height 13
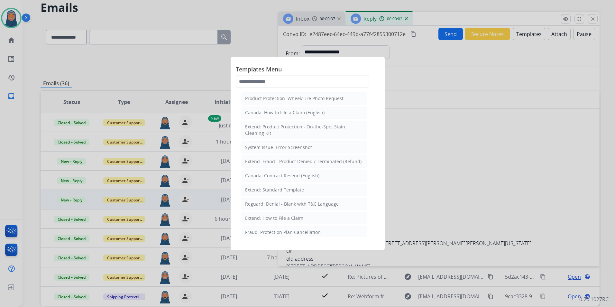
click at [280, 190] on div "Extend: Standard Template" at bounding box center [274, 190] width 59 height 6
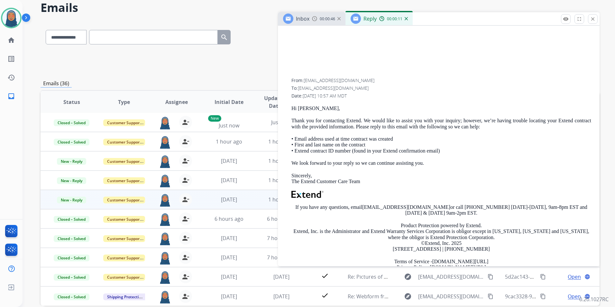
scroll to position [661, 0]
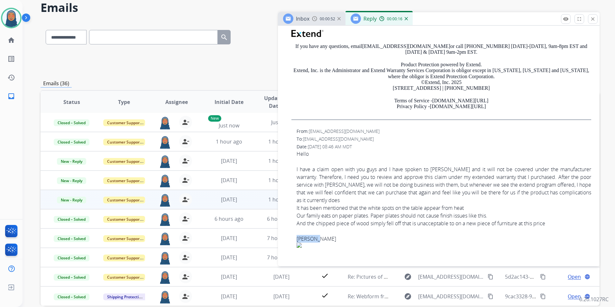
drag, startPoint x: 319, startPoint y: 239, endPoint x: 296, endPoint y: 239, distance: 22.5
click at [296, 239] on div "From: heatherpothuisje@gmail.com To: support@extend.com Date: 10/13/2025 - 08:4…" at bounding box center [439, 194] width 306 height 134
copy div "Johannes"
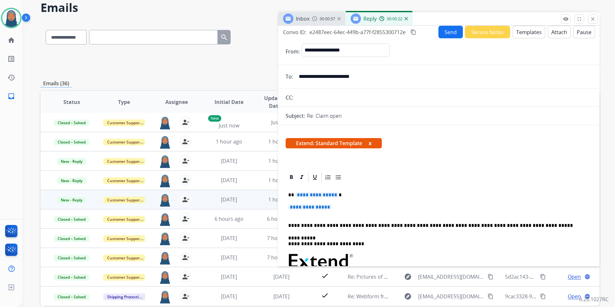
scroll to position [0, 0]
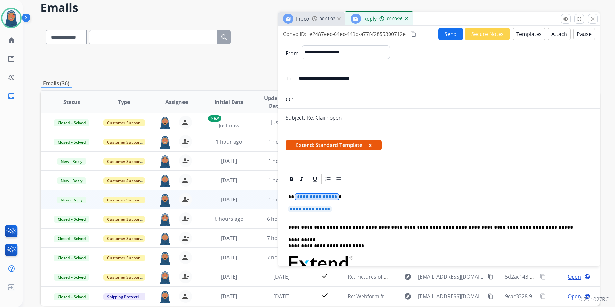
drag, startPoint x: 311, startPoint y: 195, endPoint x: 304, endPoint y: 199, distance: 7.9
click at [304, 199] on span "**********" at bounding box center [316, 196] width 43 height 5
paste div
click at [307, 211] on span "**********" at bounding box center [309, 208] width 43 height 5
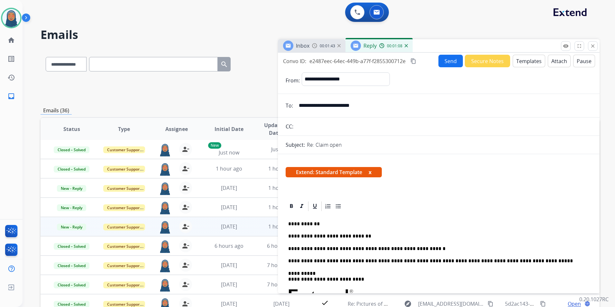
click at [449, 65] on button "Send" at bounding box center [451, 61] width 24 height 13
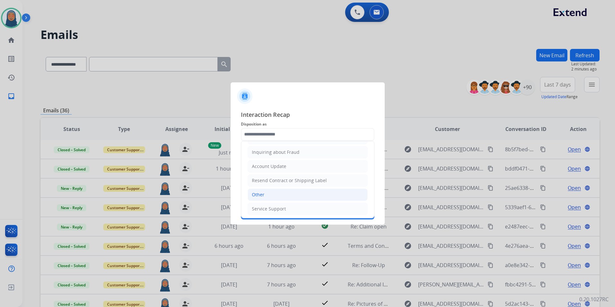
scroll to position [100, 0]
click at [268, 191] on li "Other" at bounding box center [308, 193] width 120 height 12
type input "*****"
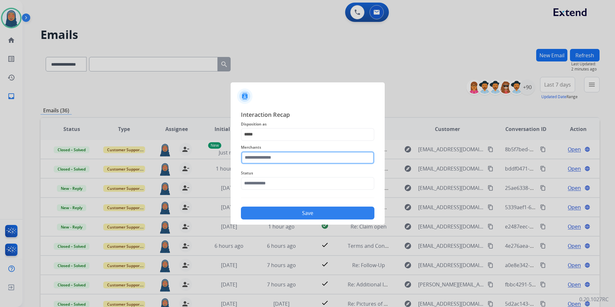
click at [270, 154] on input "text" at bounding box center [308, 157] width 134 height 13
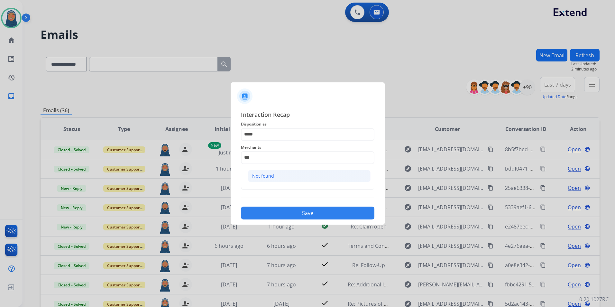
click at [269, 178] on div "Not found" at bounding box center [263, 176] width 22 height 6
type input "*********"
click at [270, 185] on input "text" at bounding box center [308, 183] width 134 height 13
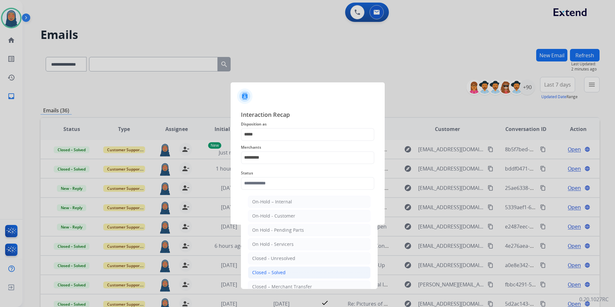
drag, startPoint x: 280, startPoint y: 272, endPoint x: 293, endPoint y: 233, distance: 40.7
click at [280, 272] on div "Closed – Solved" at bounding box center [268, 272] width 33 height 6
type input "**********"
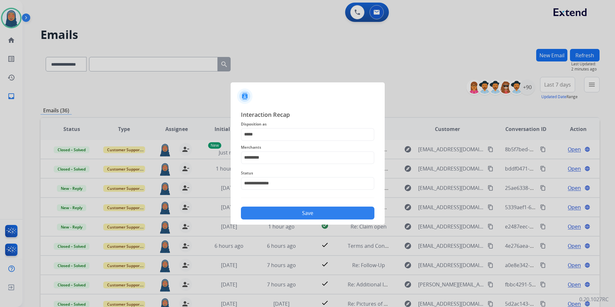
drag, startPoint x: 297, startPoint y: 215, endPoint x: 297, endPoint y: 198, distance: 17.4
click at [297, 214] on button "Save" at bounding box center [308, 213] width 134 height 13
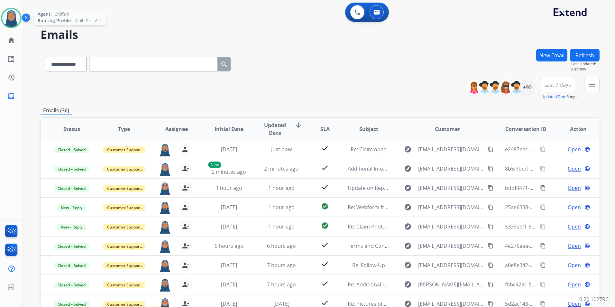
click at [15, 15] on img at bounding box center [11, 18] width 18 height 18
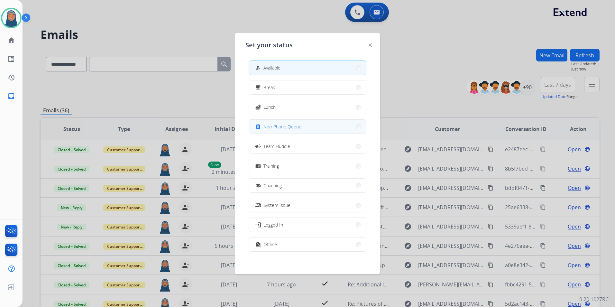
click at [277, 122] on button "assignment Non-Phone Queue" at bounding box center [307, 127] width 117 height 14
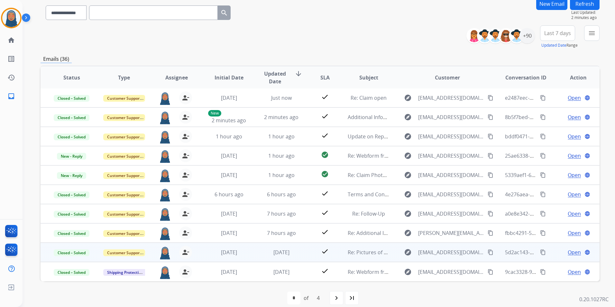
scroll to position [59, 0]
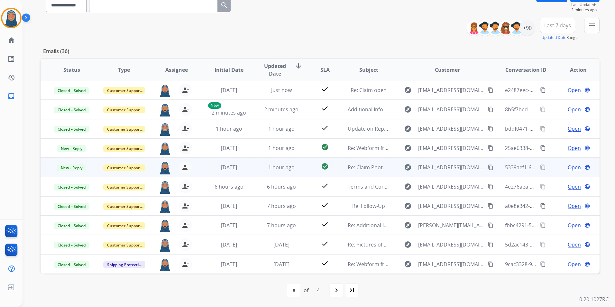
click at [571, 168] on span "Open" at bounding box center [574, 167] width 13 height 8
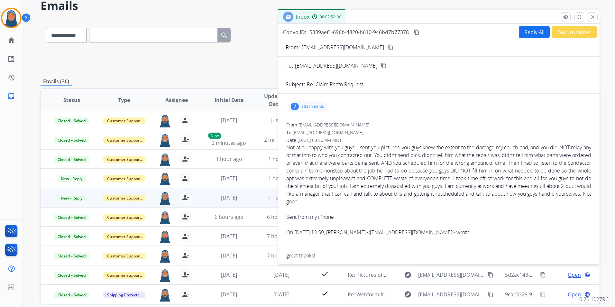
scroll to position [0, 0]
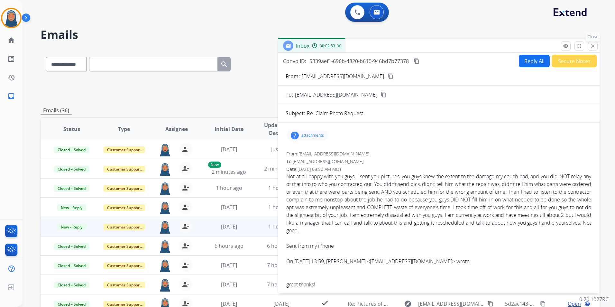
click at [593, 45] on mat-icon "close" at bounding box center [593, 46] width 6 height 6
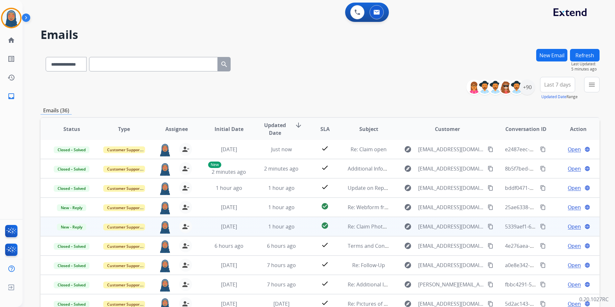
click at [568, 225] on span "Open" at bounding box center [574, 227] width 13 height 8
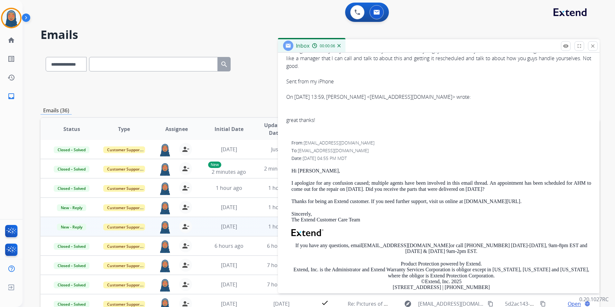
scroll to position [161, 0]
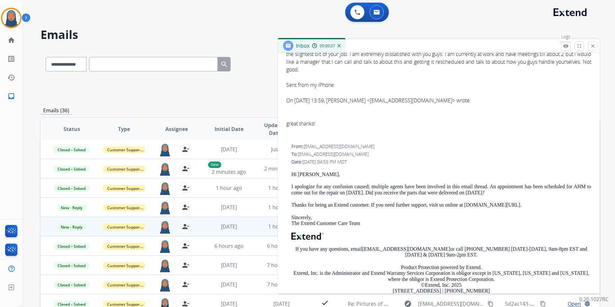
click at [563, 46] on button "remove_red_eye Logs" at bounding box center [566, 46] width 10 height 10
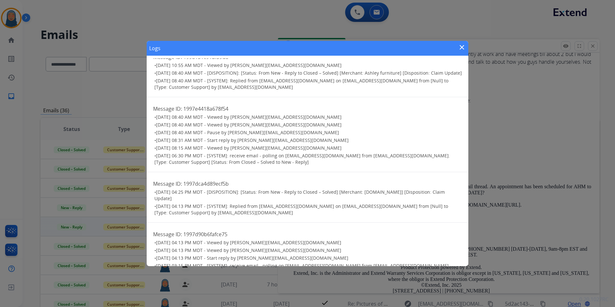
scroll to position [408, 0]
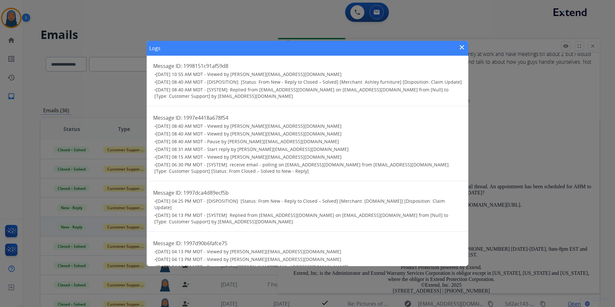
click at [461, 48] on mat-icon "close" at bounding box center [462, 47] width 8 height 8
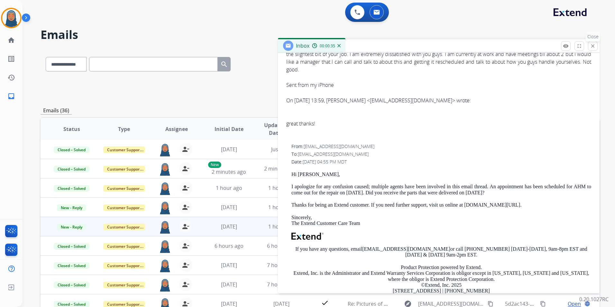
click at [593, 46] on mat-icon "close" at bounding box center [593, 46] width 6 height 6
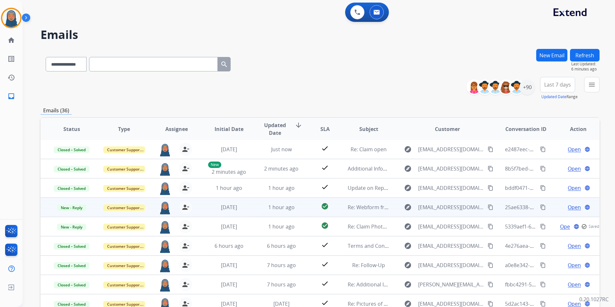
click at [568, 207] on span "Open" at bounding box center [574, 207] width 13 height 8
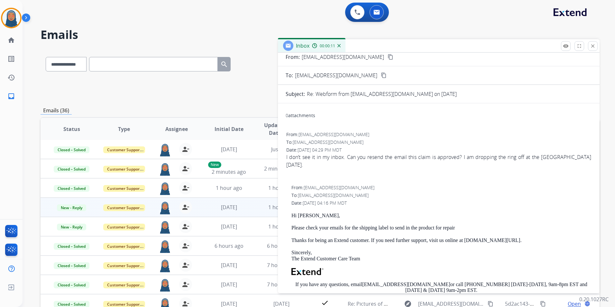
scroll to position [0, 0]
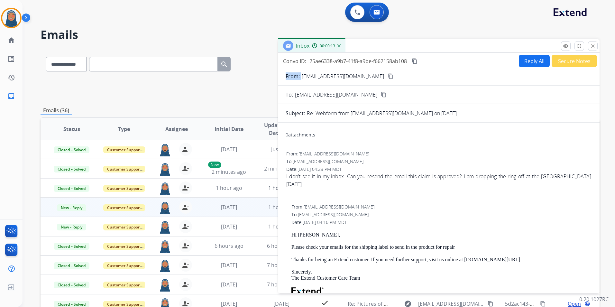
drag, startPoint x: 366, startPoint y: 77, endPoint x: 302, endPoint y: 77, distance: 64.0
click at [302, 77] on div "From: courtneyjean8@yahoo.com content_copy" at bounding box center [439, 76] width 322 height 8
copy p "From:"
click at [536, 62] on button "Reply All" at bounding box center [534, 61] width 31 height 13
select select "**********"
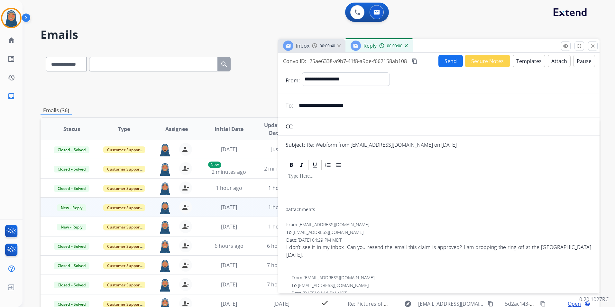
click at [523, 61] on button "Templates" at bounding box center [529, 61] width 33 height 13
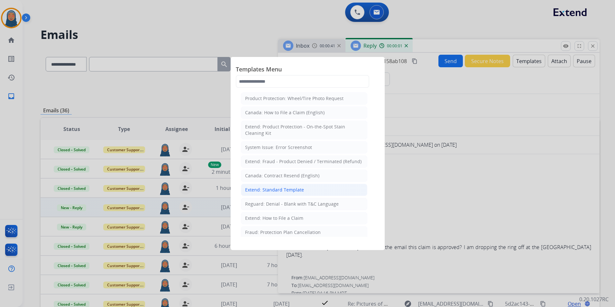
click at [287, 187] on div "Extend: Standard Template" at bounding box center [274, 190] width 59 height 6
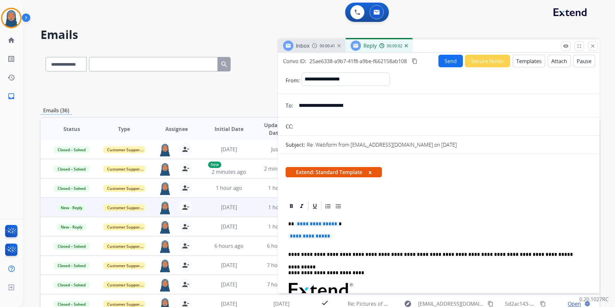
drag, startPoint x: 317, startPoint y: 223, endPoint x: 320, endPoint y: 222, distance: 3.7
click at [317, 223] on span "**********" at bounding box center [316, 223] width 43 height 5
click at [306, 223] on span "**********" at bounding box center [316, 223] width 43 height 5
paste div
click at [306, 237] on span "**********" at bounding box center [309, 235] width 43 height 5
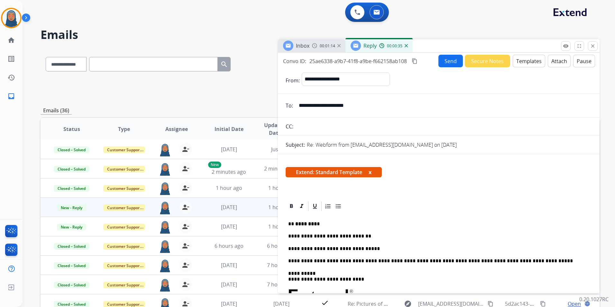
click at [335, 251] on p "**********" at bounding box center [436, 249] width 296 height 6
click at [381, 248] on p "**********" at bounding box center [436, 249] width 296 height 6
click at [431, 248] on p "**********" at bounding box center [436, 249] width 296 height 6
click at [448, 61] on button "Send" at bounding box center [451, 61] width 24 height 13
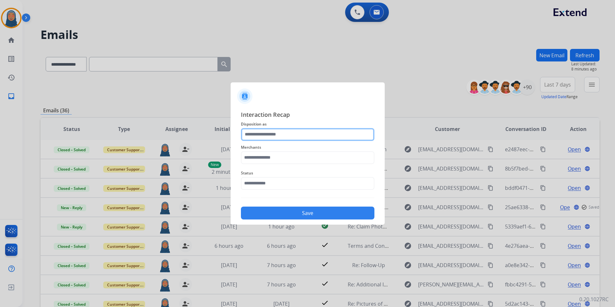
click at [278, 133] on input "text" at bounding box center [308, 134] width 134 height 13
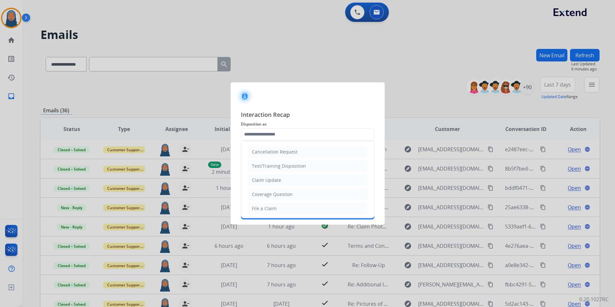
click at [278, 182] on div "Claim Update" at bounding box center [266, 180] width 29 height 6
type input "**********"
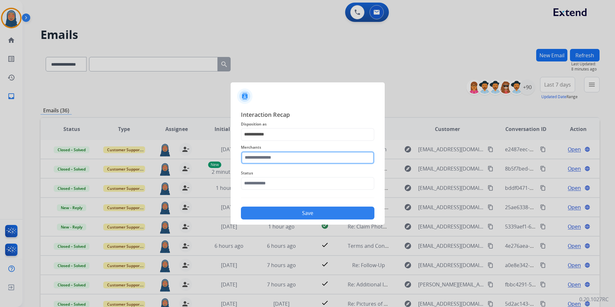
click at [278, 157] on input "text" at bounding box center [308, 157] width 134 height 13
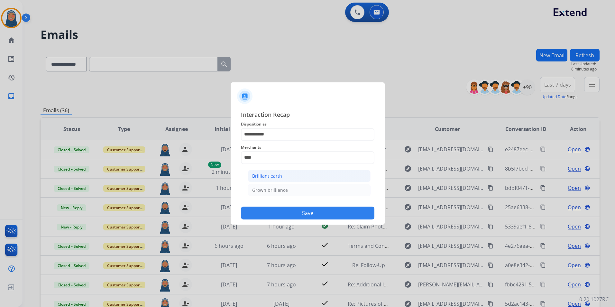
click at [272, 177] on div "Brilliant earth" at bounding box center [267, 176] width 30 height 6
type input "**********"
click at [274, 182] on input "text" at bounding box center [308, 183] width 134 height 13
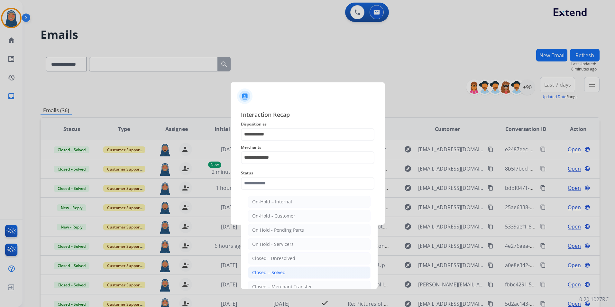
click at [283, 273] on div "Closed – Solved" at bounding box center [268, 272] width 33 height 6
type input "**********"
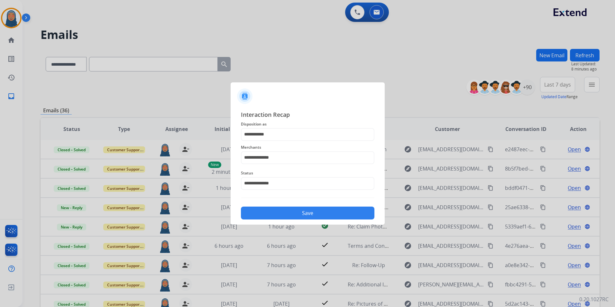
click at [321, 214] on button "Save" at bounding box center [308, 213] width 134 height 13
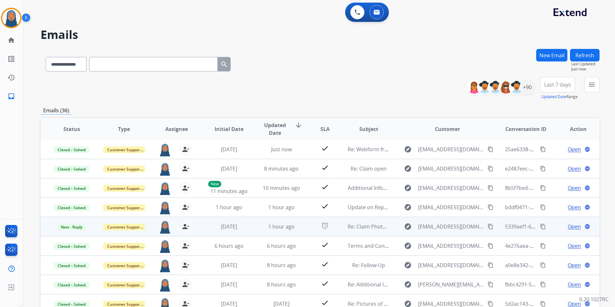
click at [570, 229] on span "Open" at bounding box center [574, 227] width 13 height 8
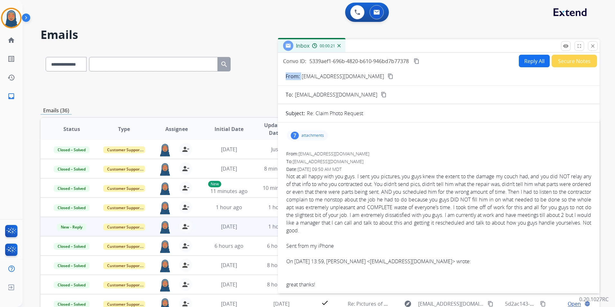
drag, startPoint x: 363, startPoint y: 78, endPoint x: 302, endPoint y: 79, distance: 61.8
click at [302, 79] on div "From: adammarcella17@gmail.com content_copy" at bounding box center [439, 76] width 322 height 8
copy p "From:"
click at [593, 48] on mat-icon "close" at bounding box center [593, 46] width 6 height 6
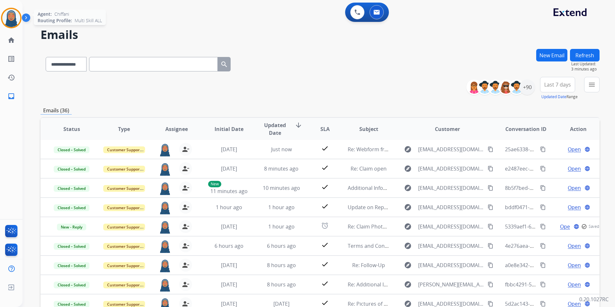
click at [10, 21] on img at bounding box center [11, 18] width 18 height 18
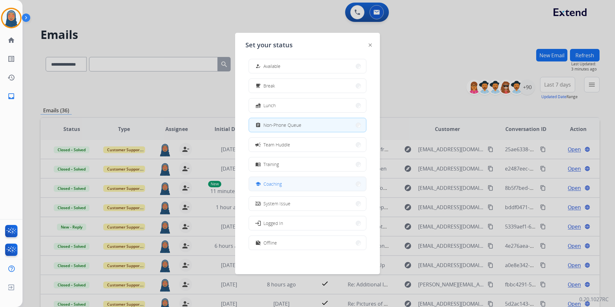
scroll to position [2, 0]
click at [321, 244] on button "work_off Offline" at bounding box center [307, 243] width 117 height 14
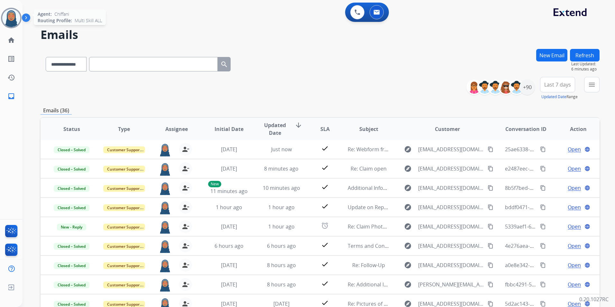
click at [8, 18] on img at bounding box center [11, 18] width 18 height 18
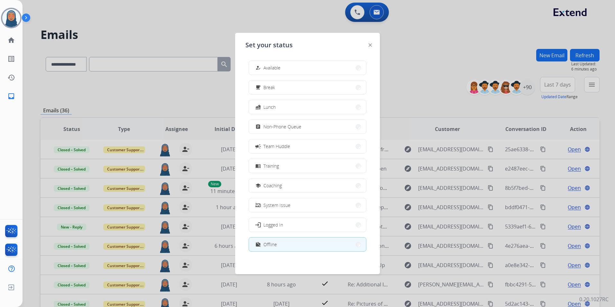
click at [172, 83] on div at bounding box center [307, 153] width 615 height 307
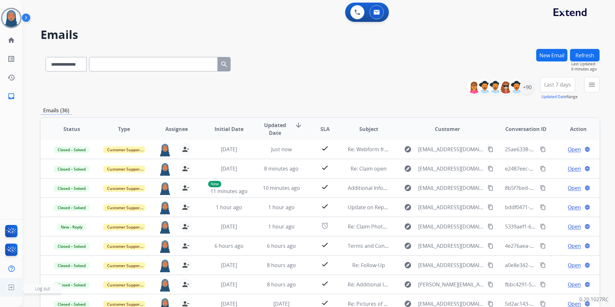
click at [40, 288] on span "Log out" at bounding box center [42, 288] width 15 height 6
